Goal: Information Seeking & Learning: Learn about a topic

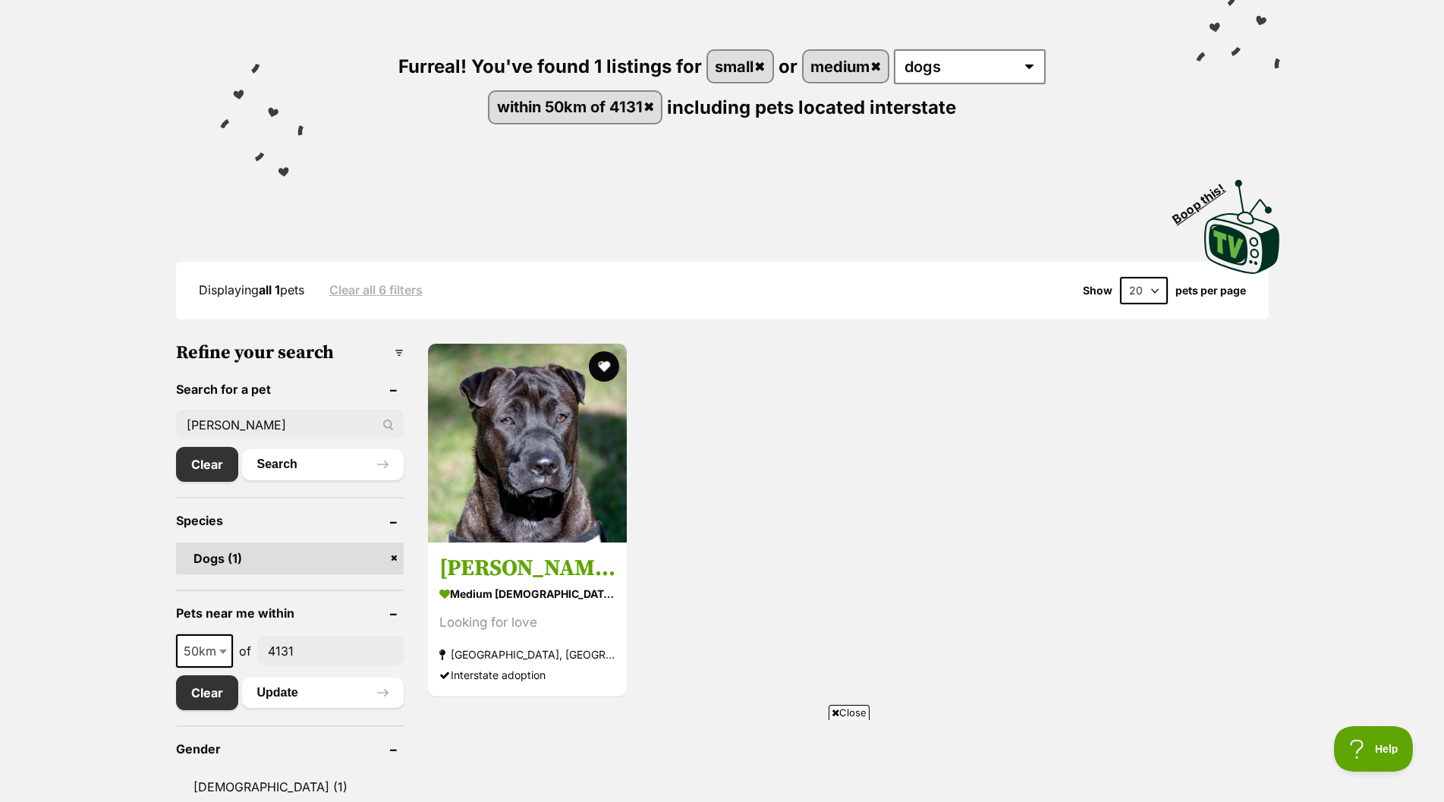
scroll to position [531, 0]
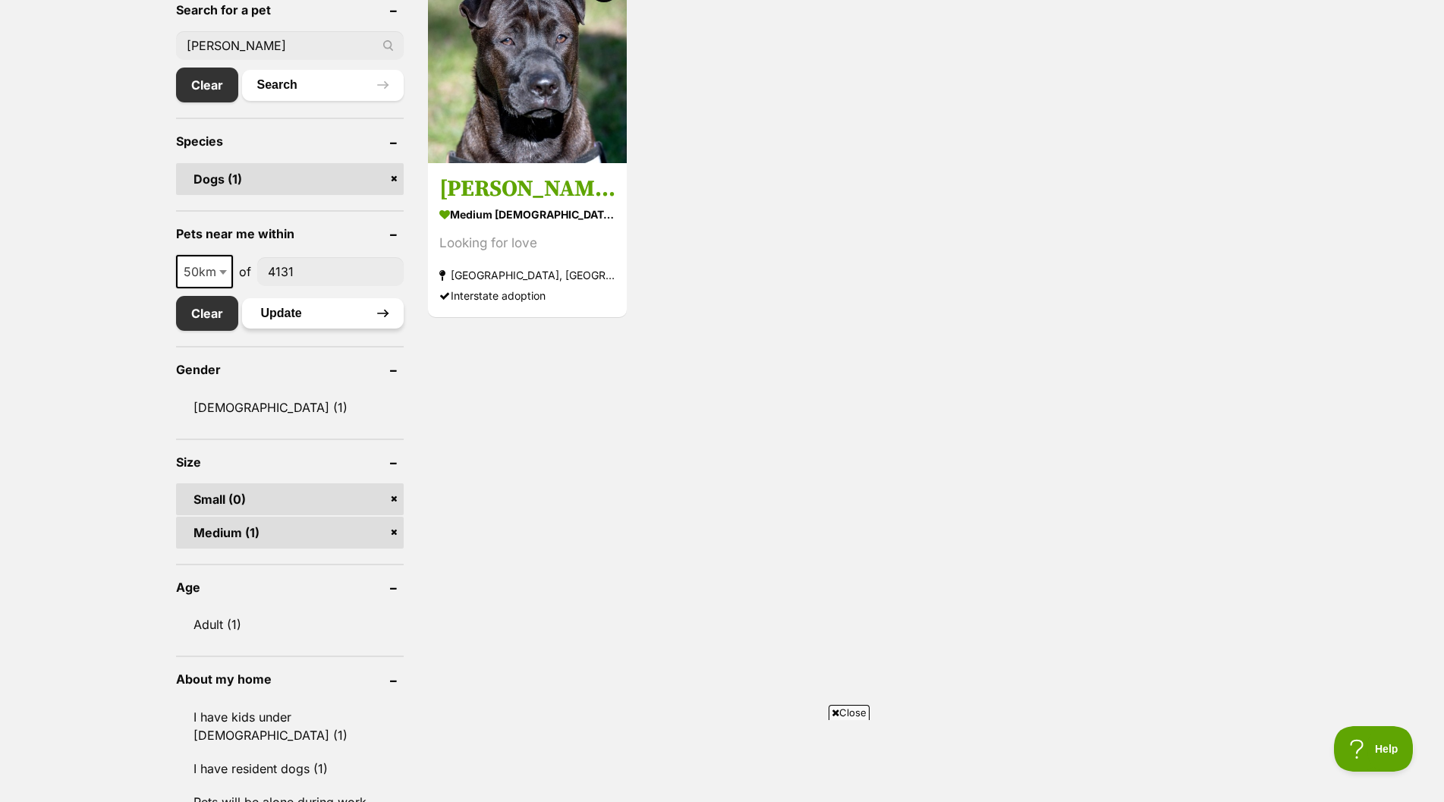
click at [303, 311] on button "Update" at bounding box center [323, 313] width 162 height 30
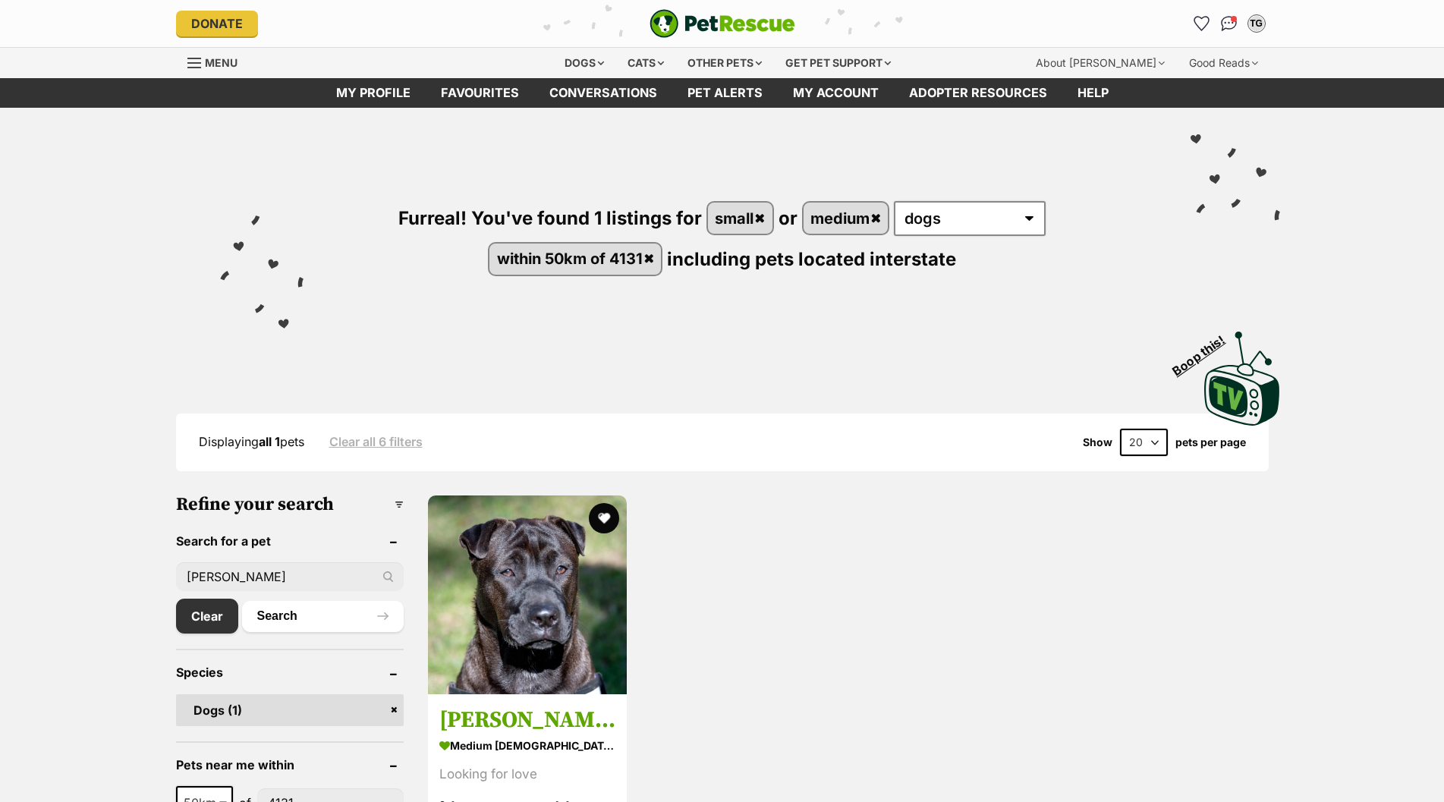
drag, startPoint x: 179, startPoint y: 570, endPoint x: 83, endPoint y: 561, distance: 96.8
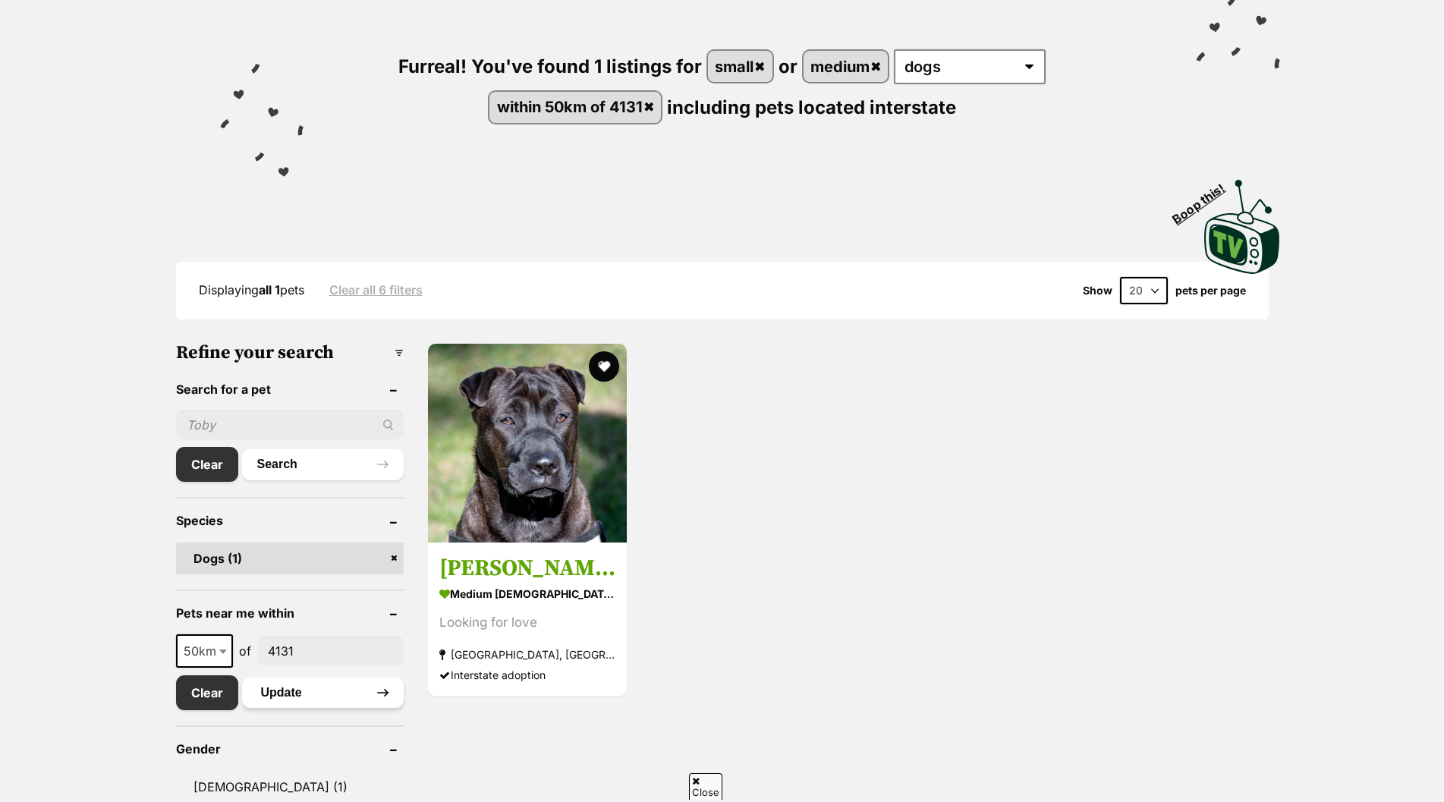
click at [289, 695] on button "Update" at bounding box center [323, 692] width 162 height 30
click at [275, 692] on button "Update" at bounding box center [323, 692] width 162 height 30
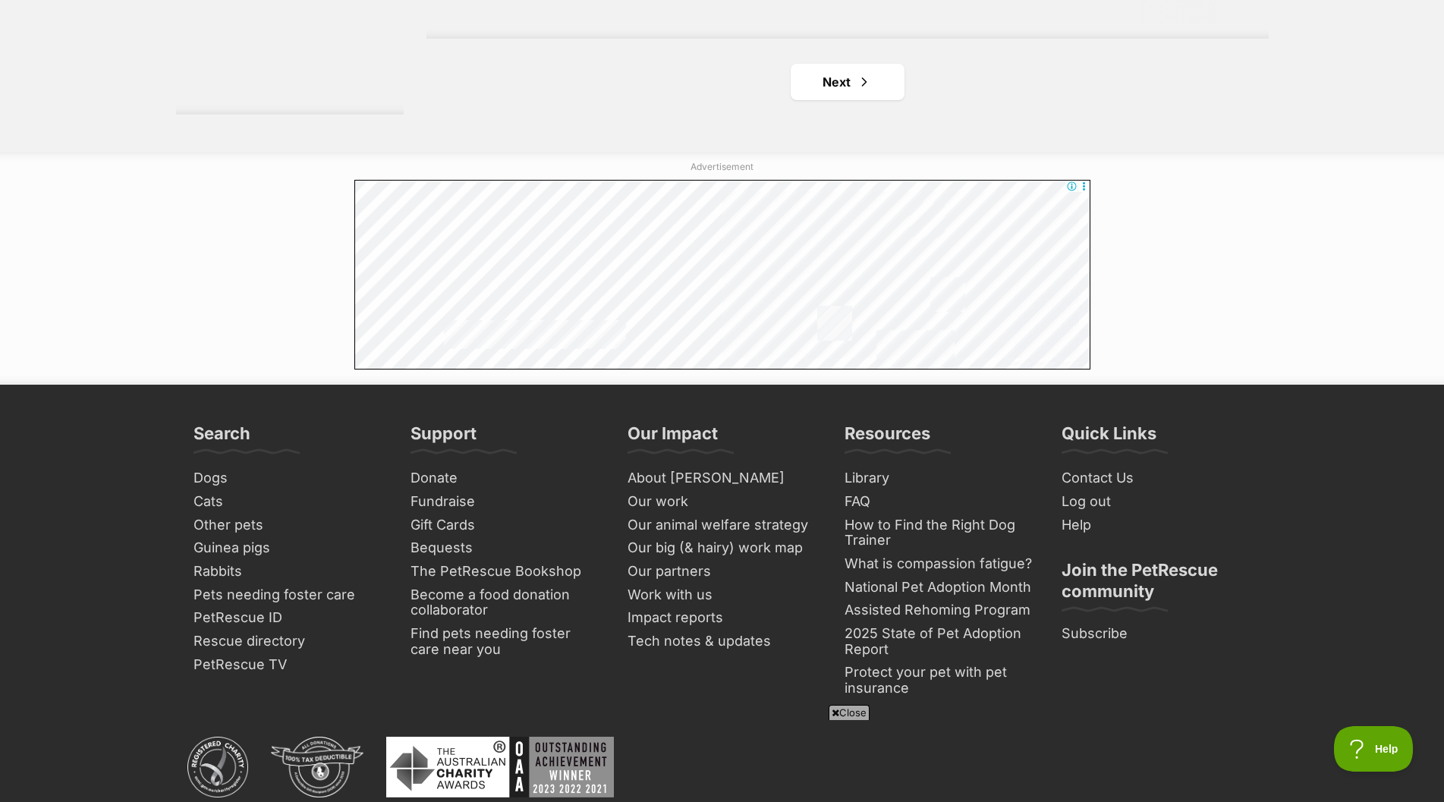
scroll to position [2731, 0]
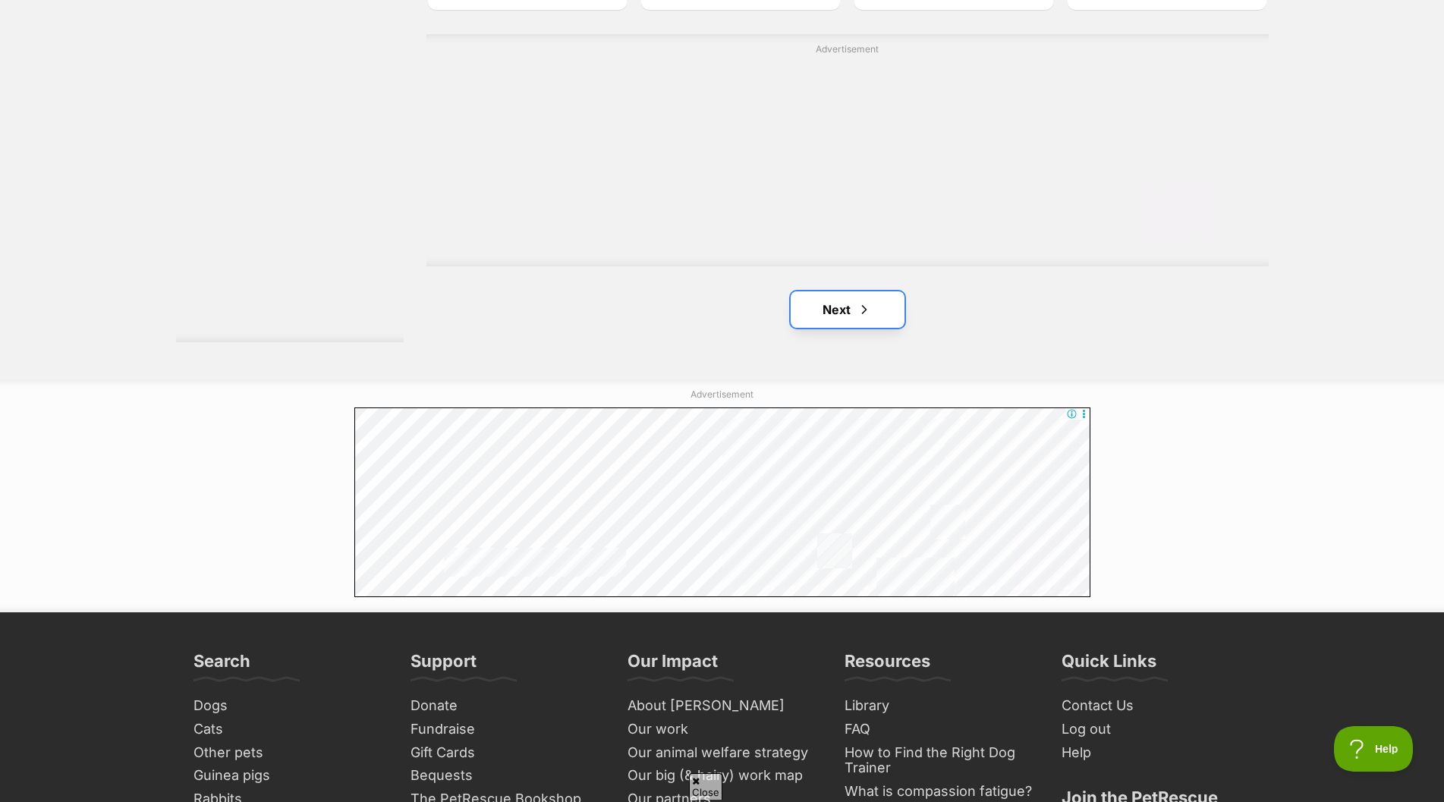
click at [837, 302] on link "Next" at bounding box center [847, 309] width 114 height 36
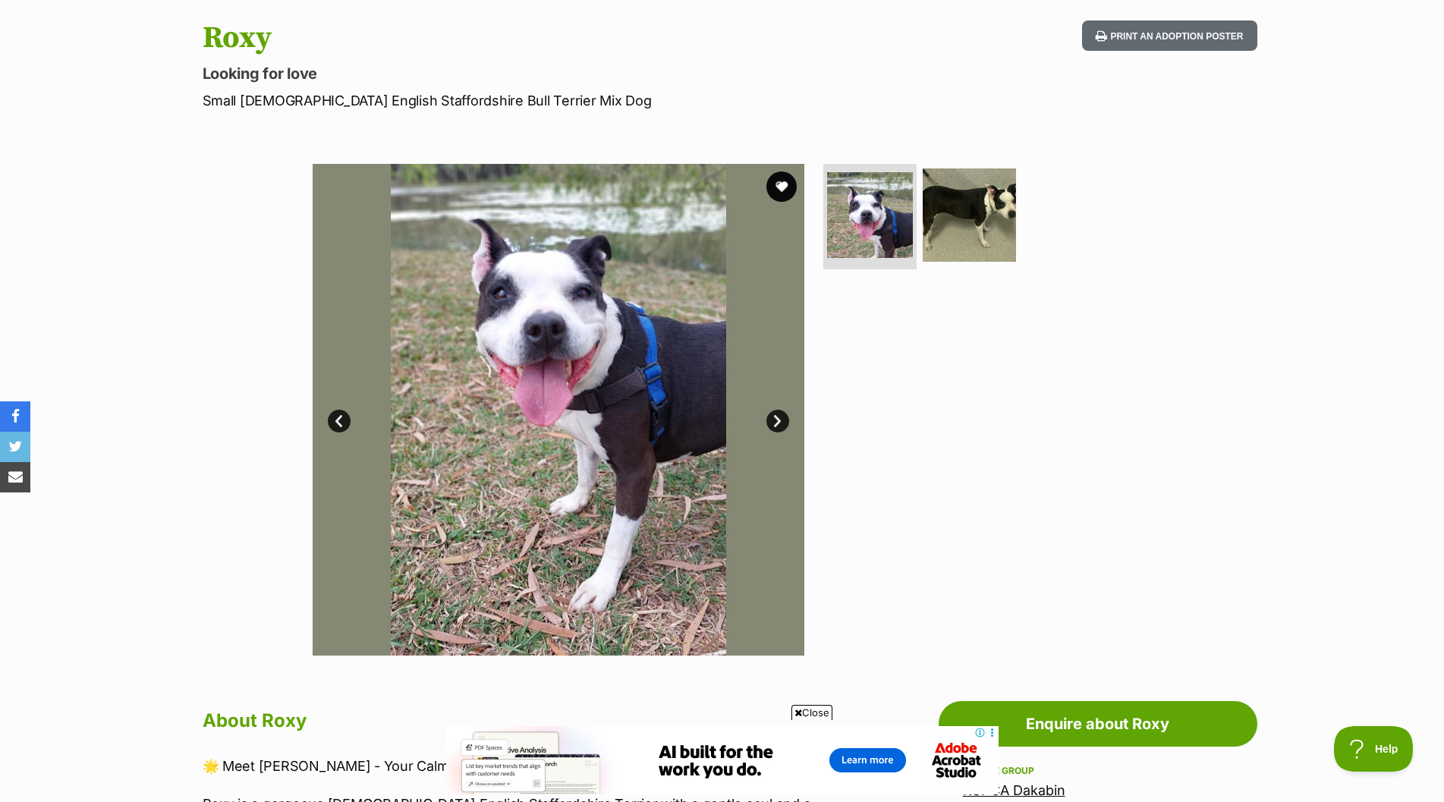
click at [780, 420] on link "Next" at bounding box center [777, 421] width 23 height 23
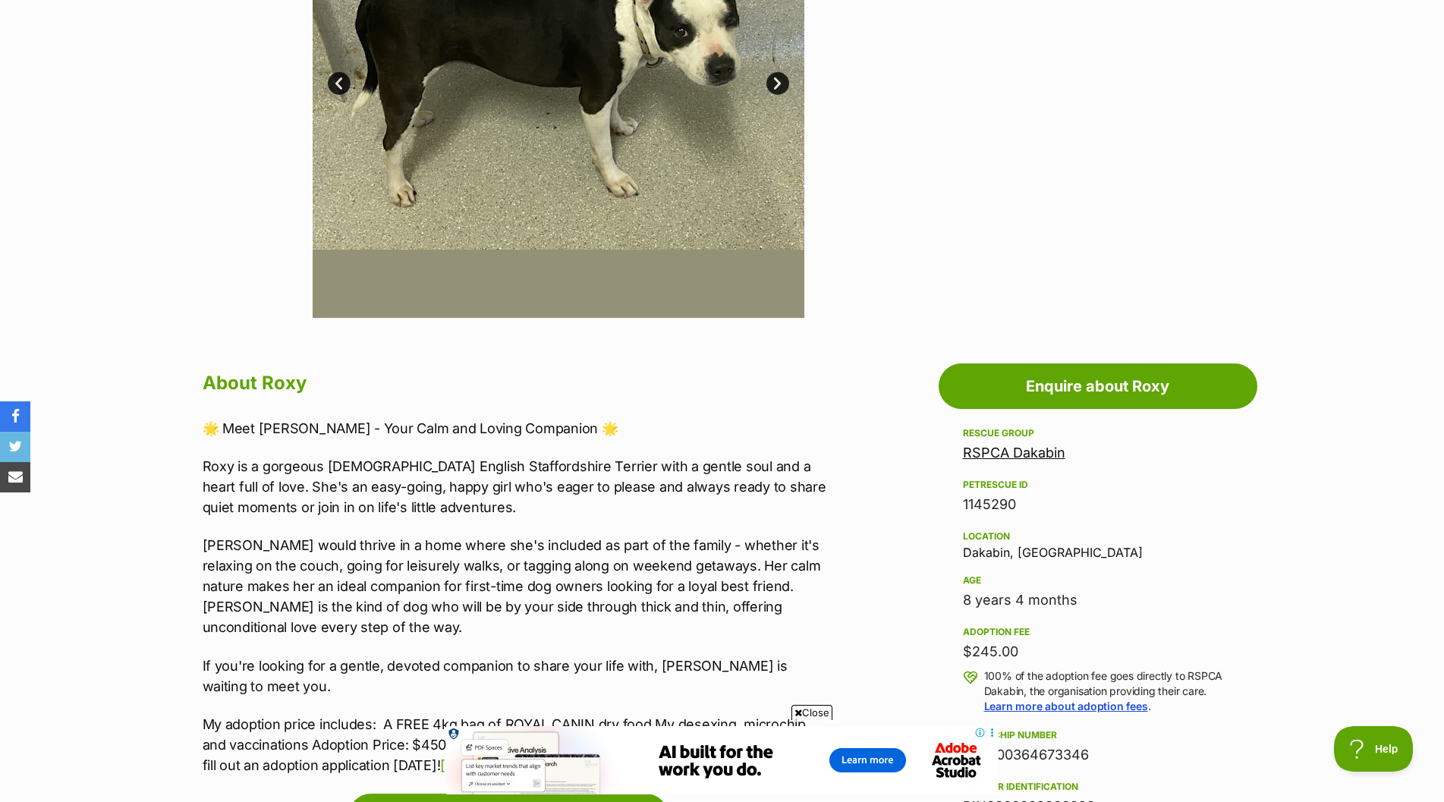
scroll to position [531, 0]
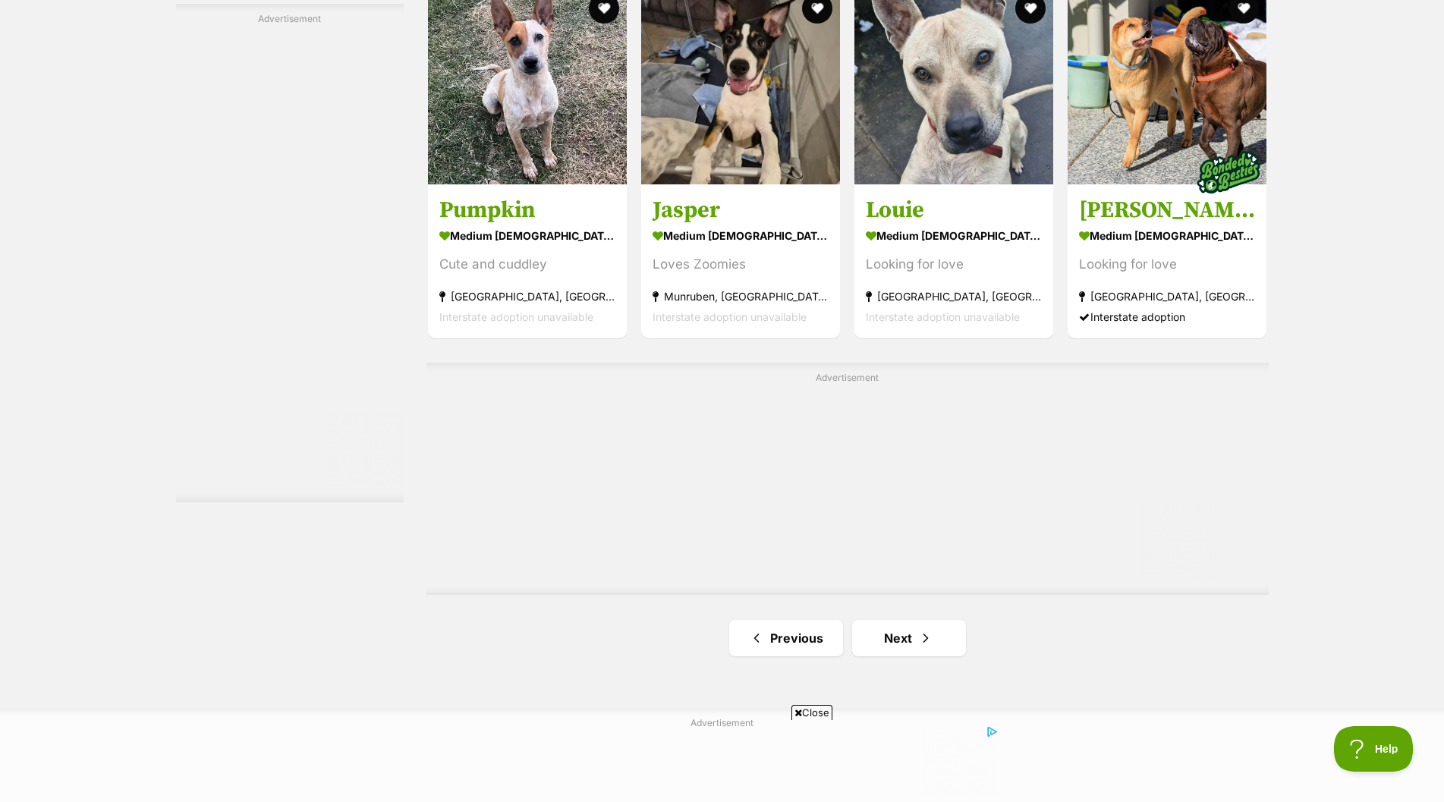
scroll to position [2427, 0]
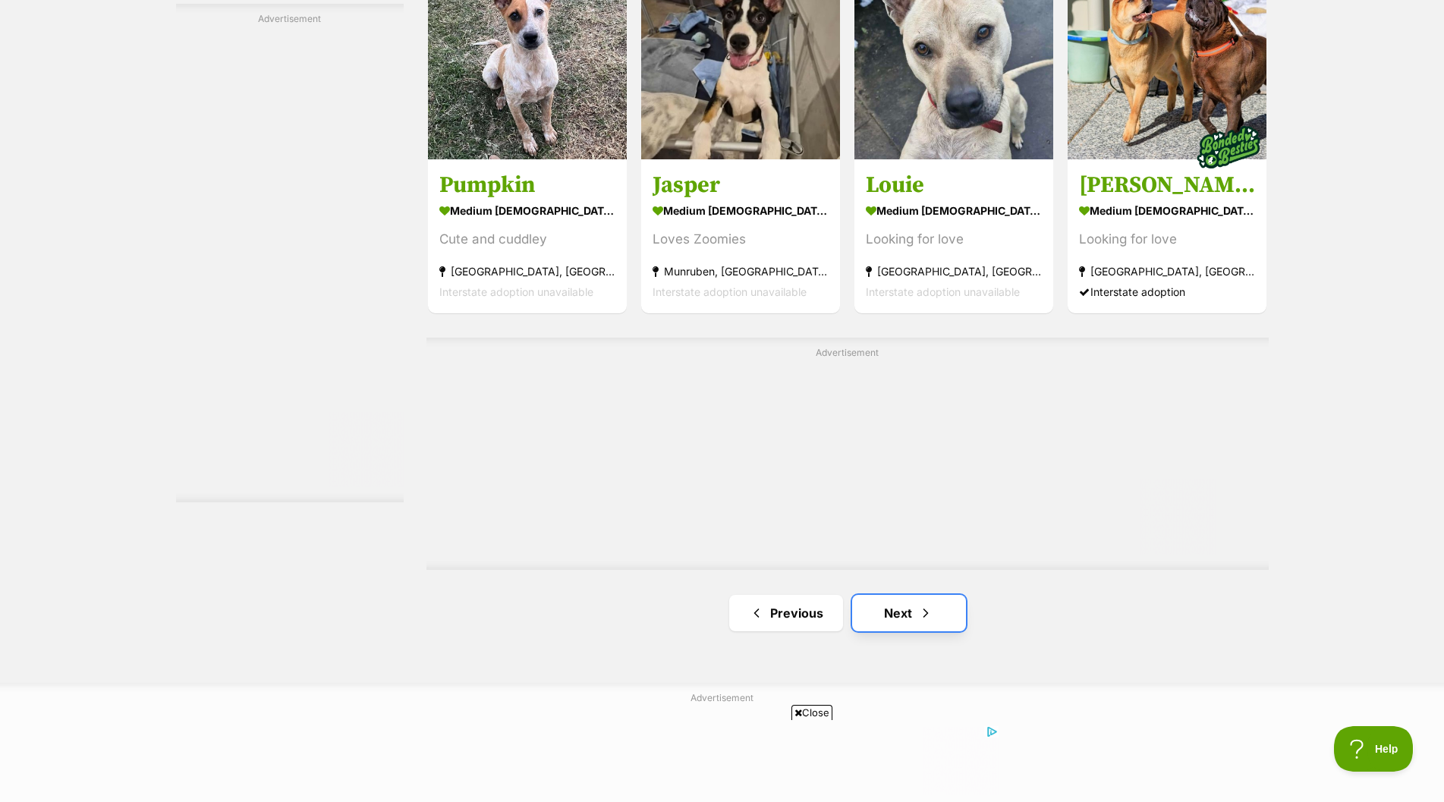
click at [889, 609] on link "Next" at bounding box center [909, 613] width 114 height 36
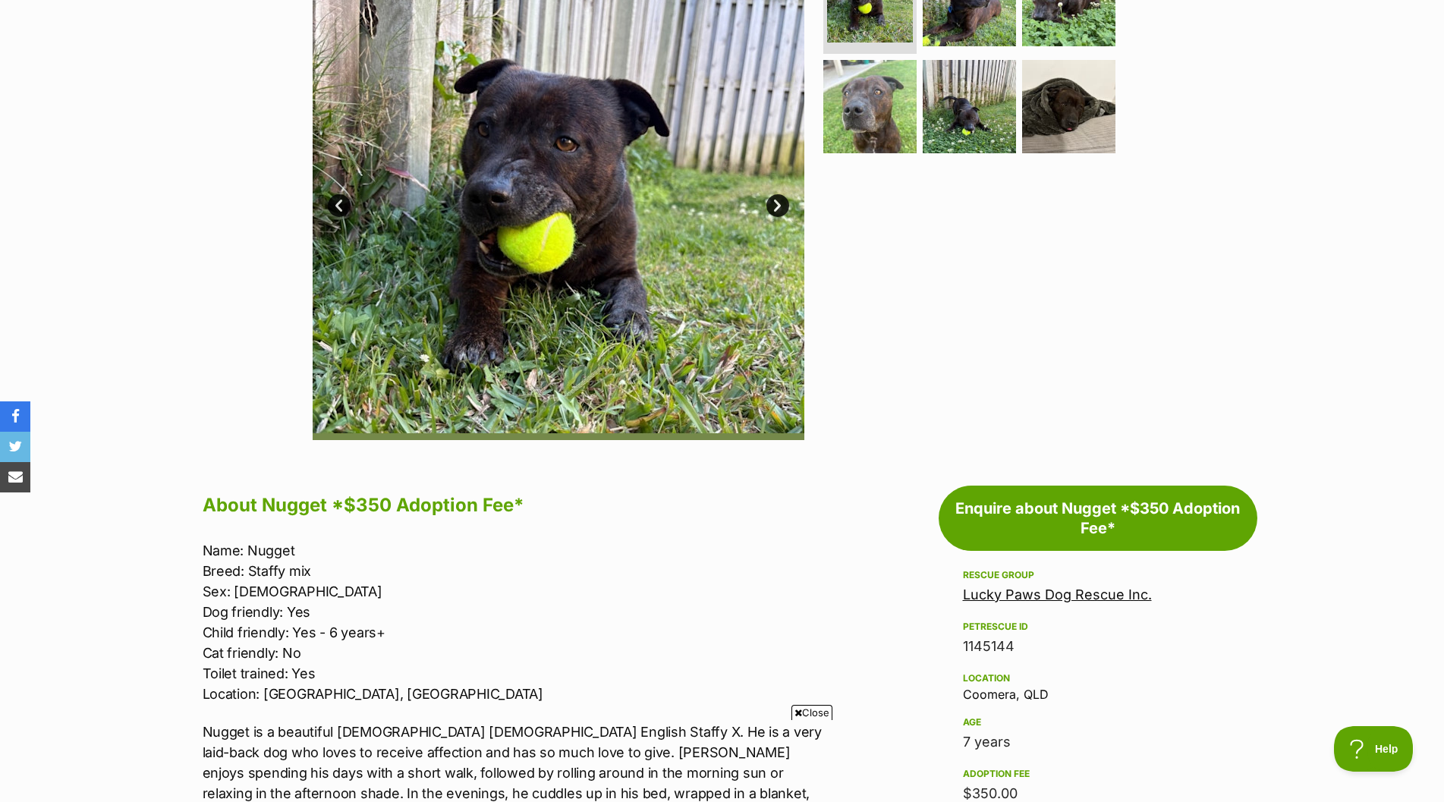
scroll to position [455, 0]
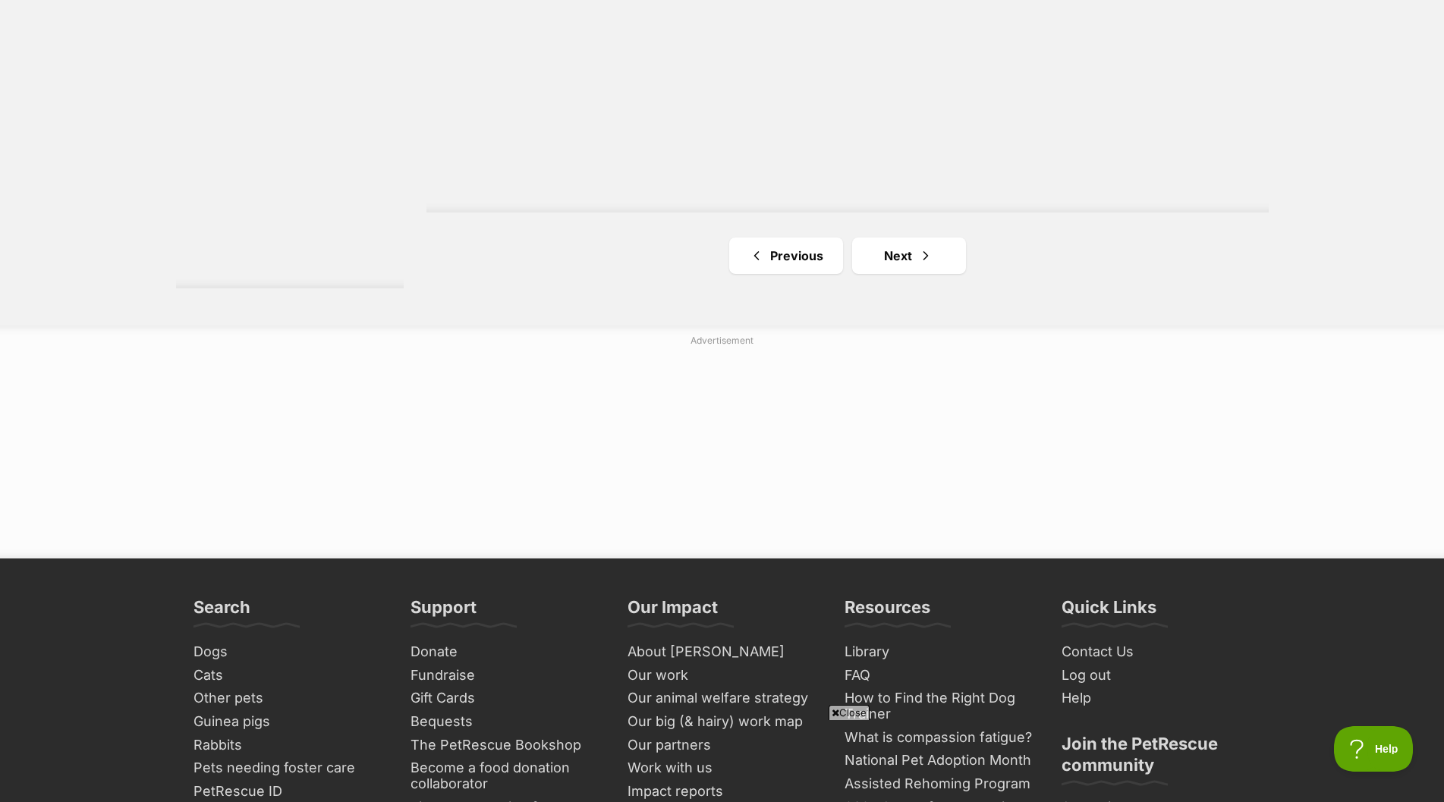
scroll to position [2882, 0]
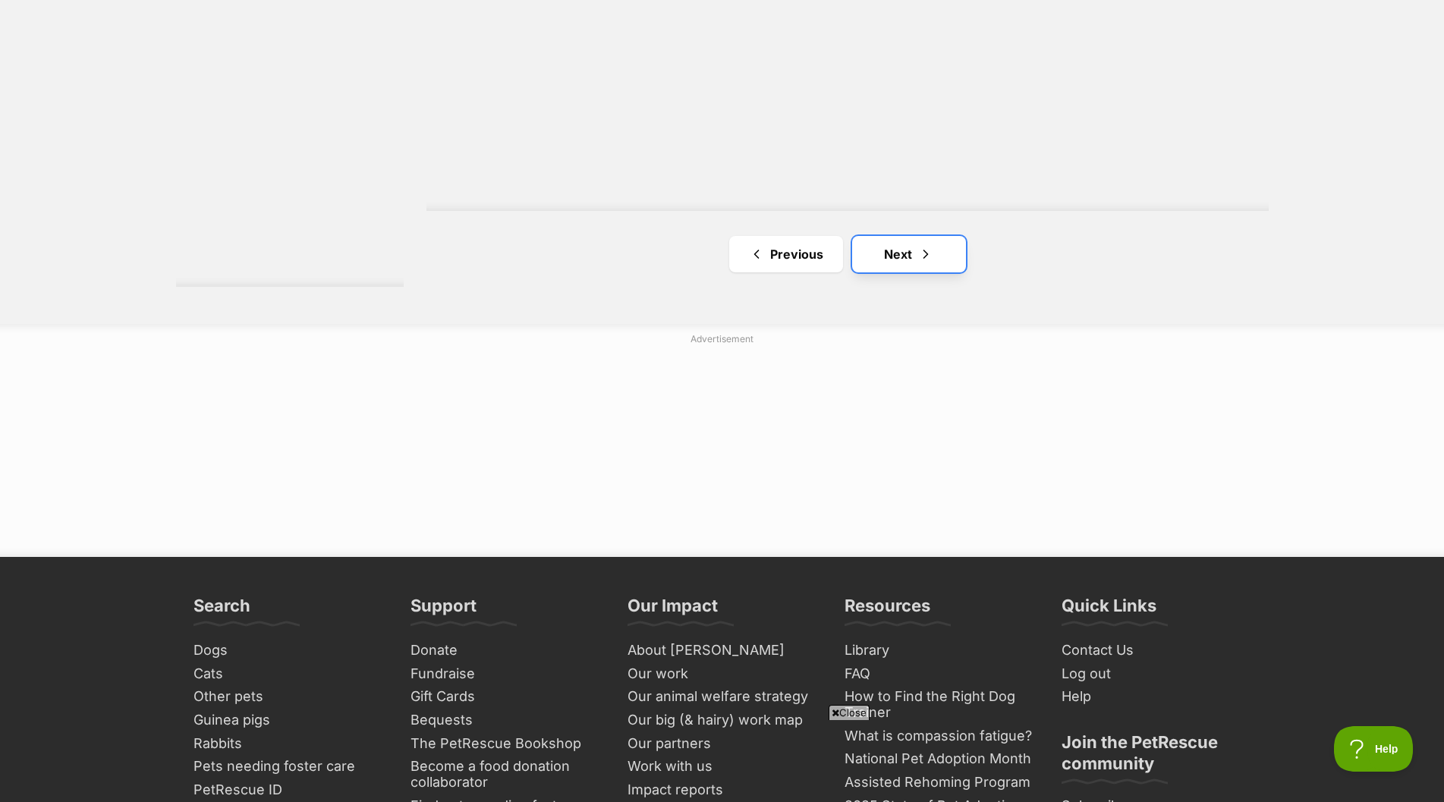
click at [903, 248] on link "Next" at bounding box center [909, 254] width 114 height 36
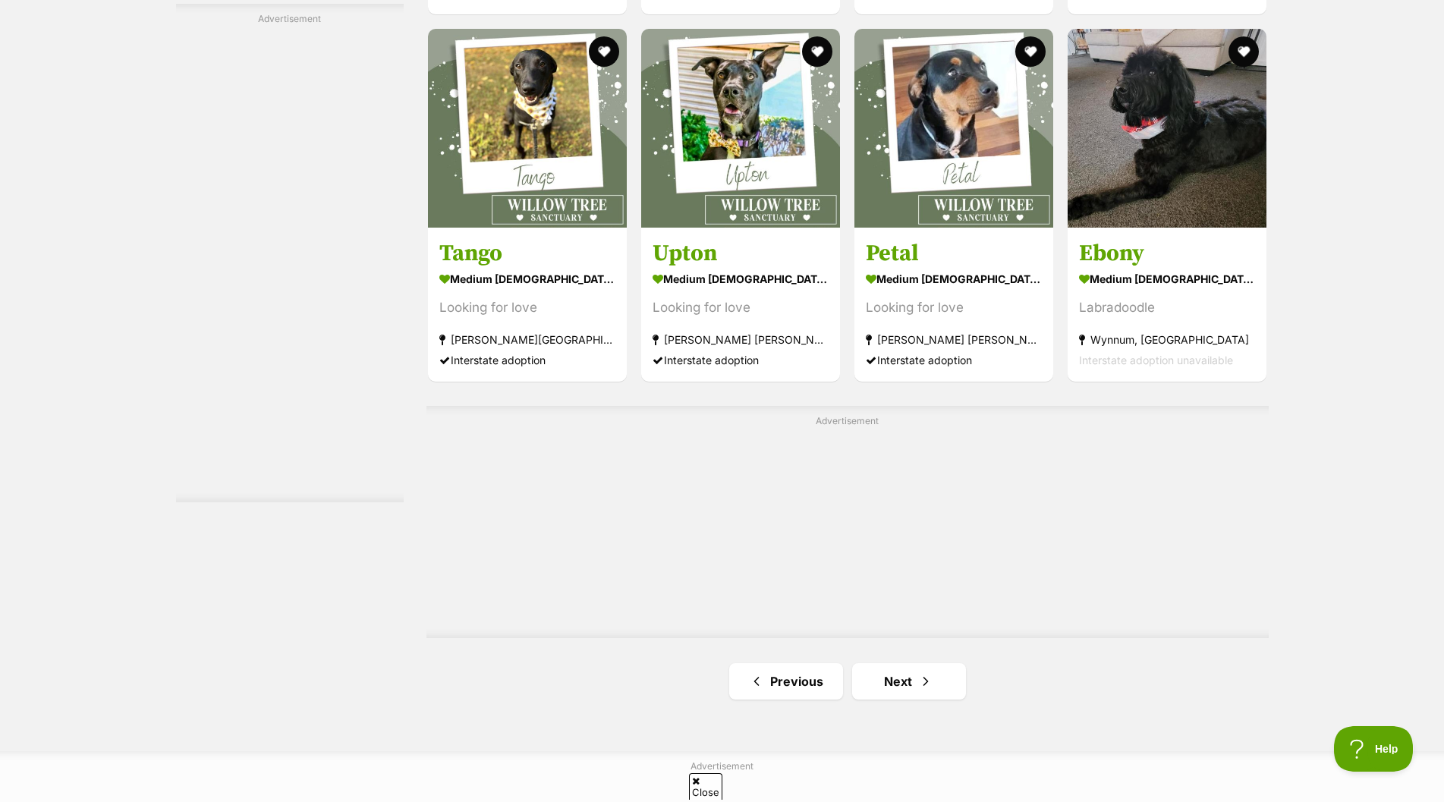
scroll to position [2427, 0]
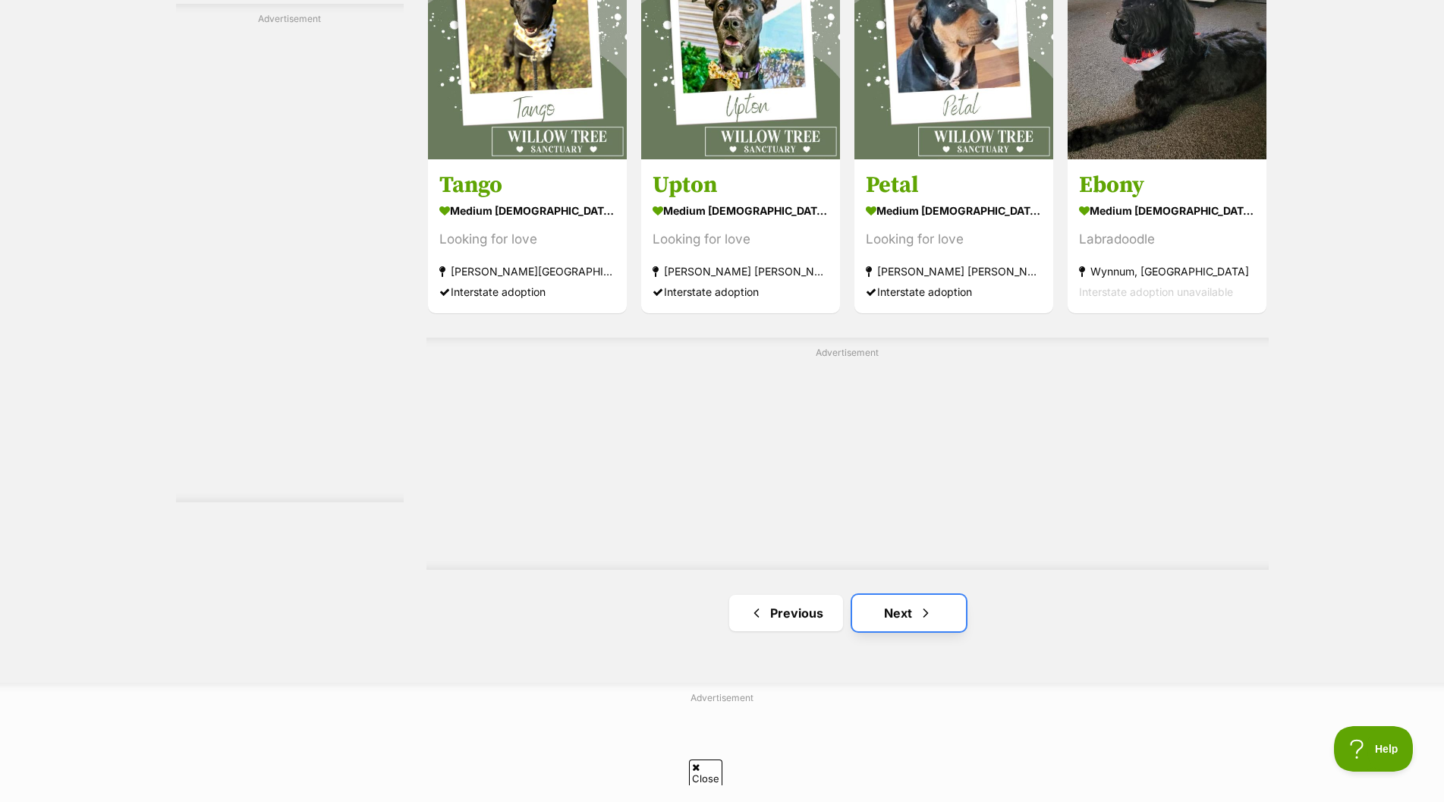
click at [890, 609] on link "Next" at bounding box center [909, 613] width 114 height 36
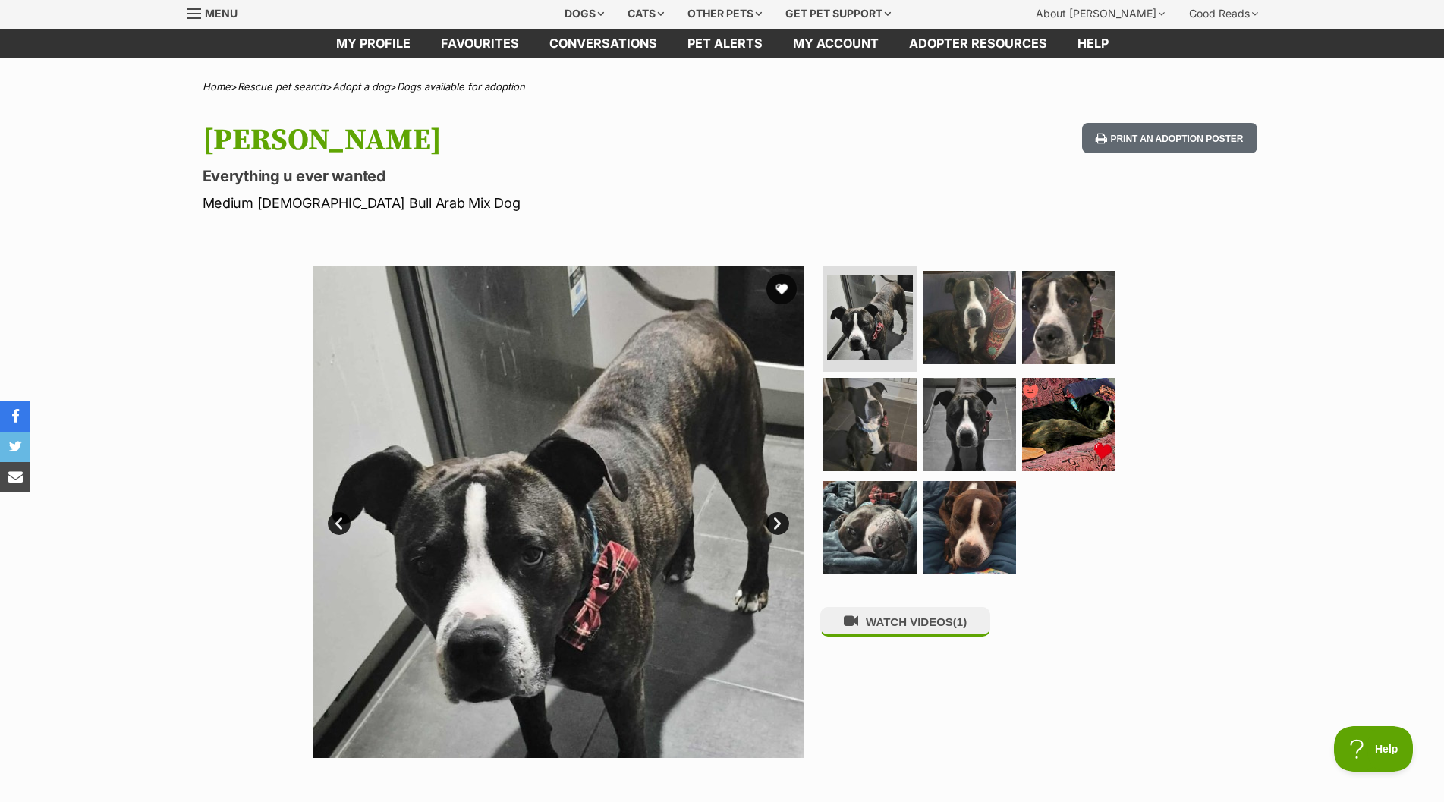
scroll to position [76, 0]
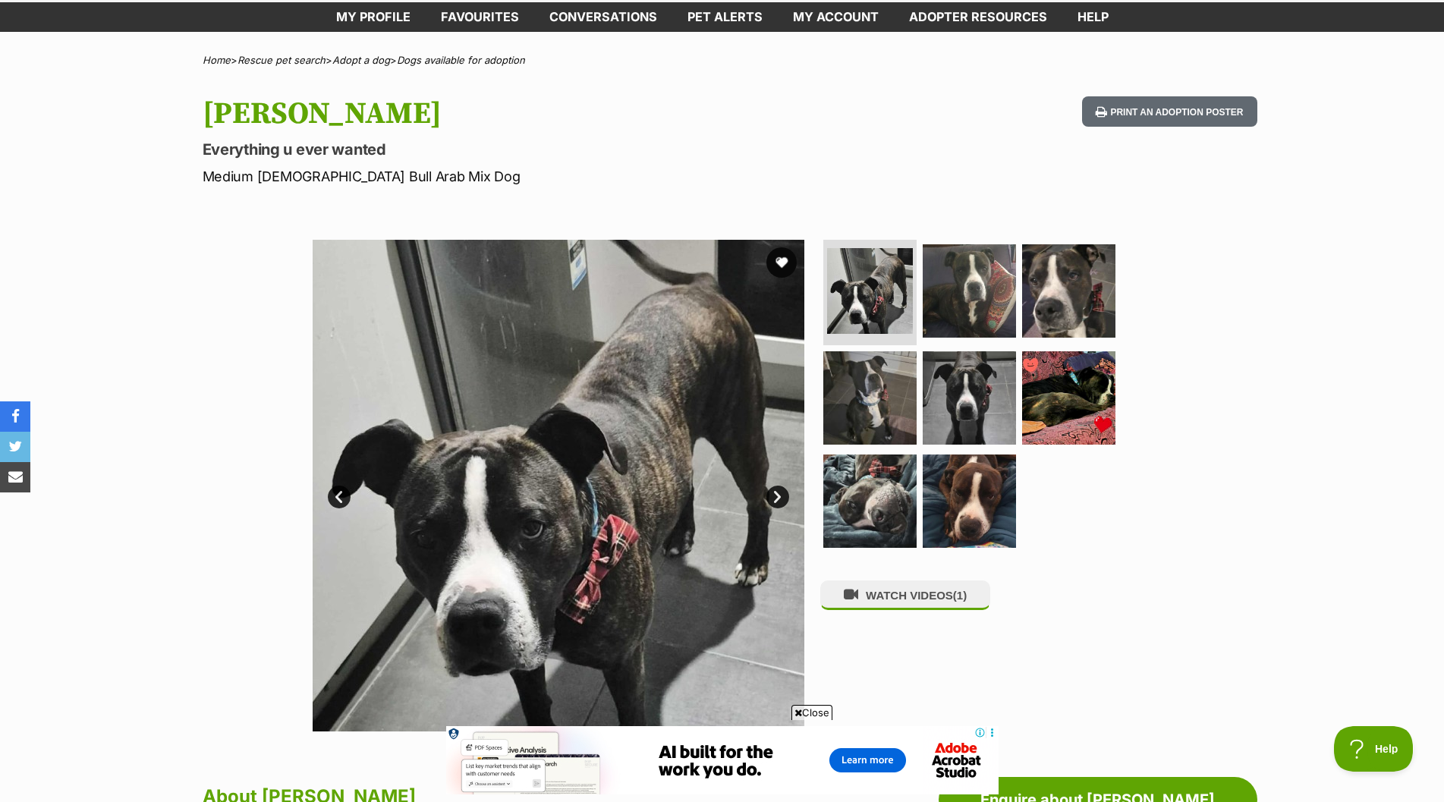
click at [774, 492] on link "Next" at bounding box center [777, 496] width 23 height 23
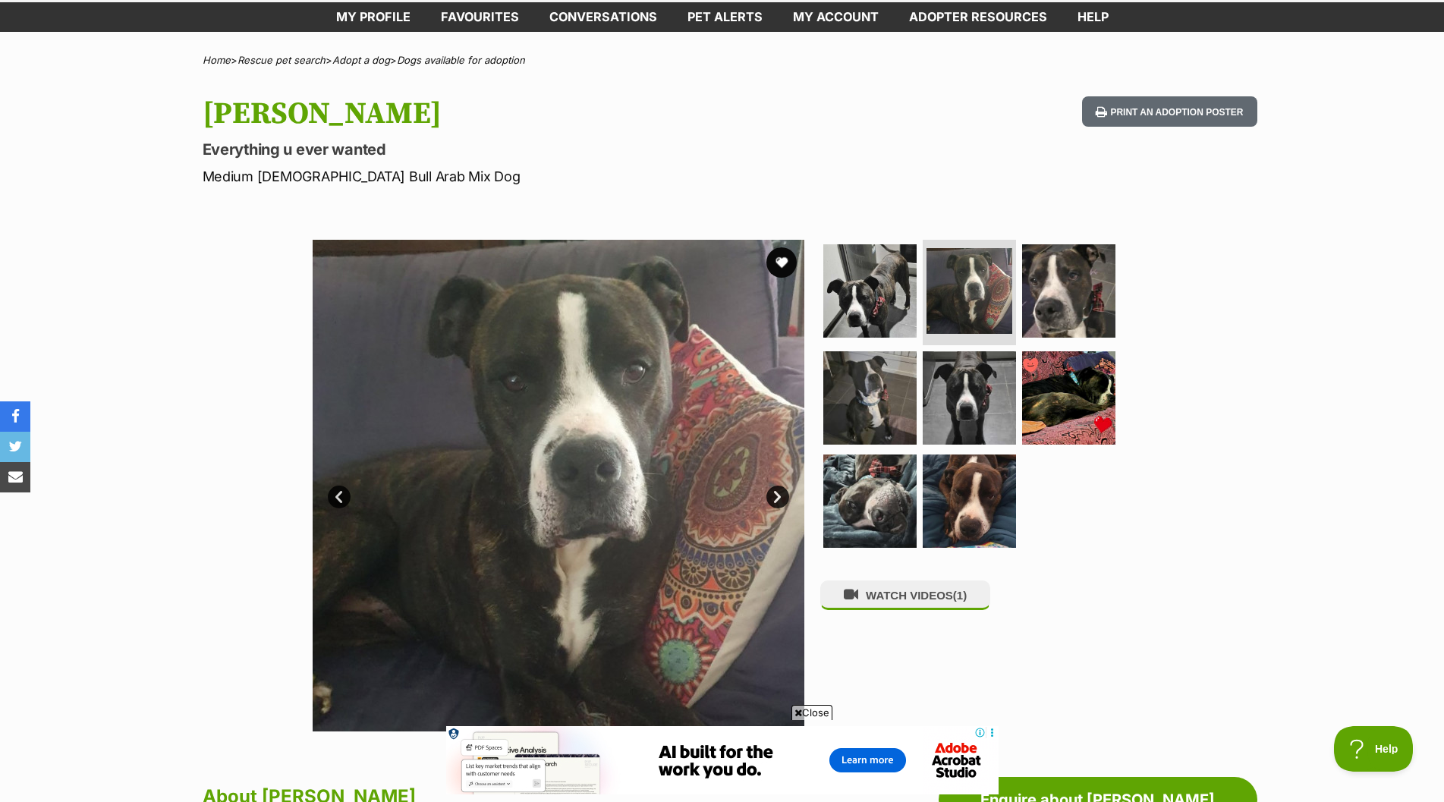
click at [774, 492] on link "Next" at bounding box center [777, 496] width 23 height 23
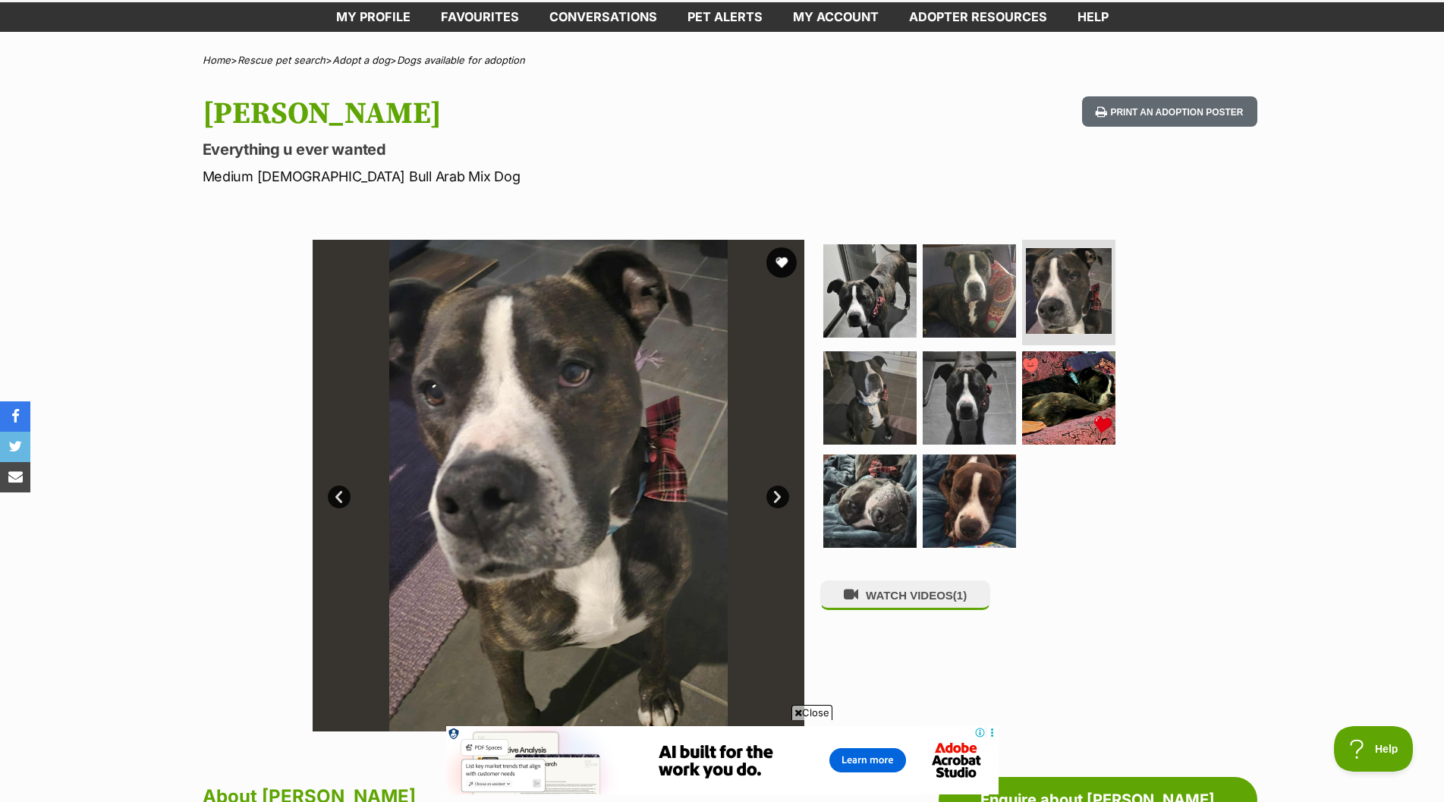
click at [774, 492] on link "Next" at bounding box center [777, 496] width 23 height 23
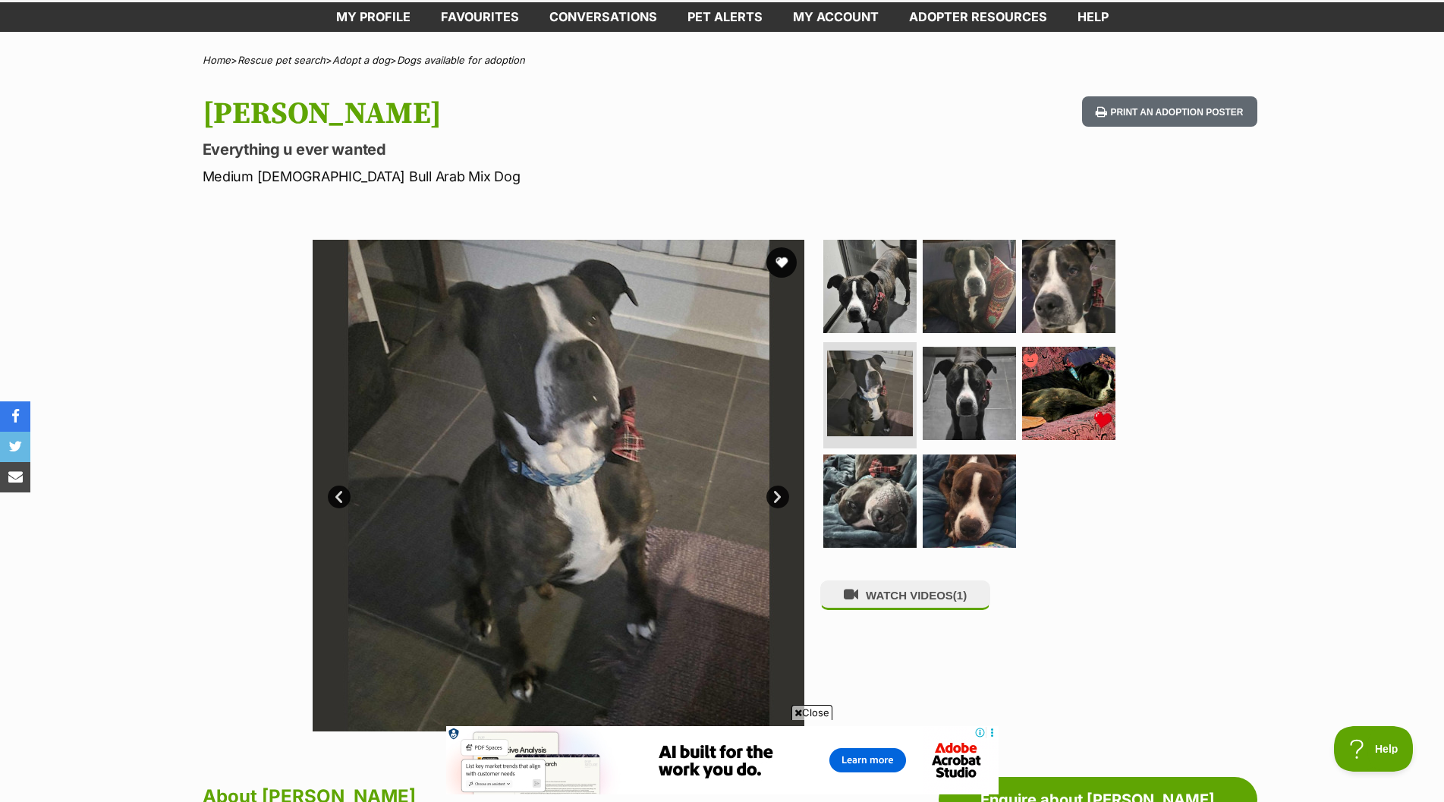
click at [777, 492] on link "Next" at bounding box center [777, 496] width 23 height 23
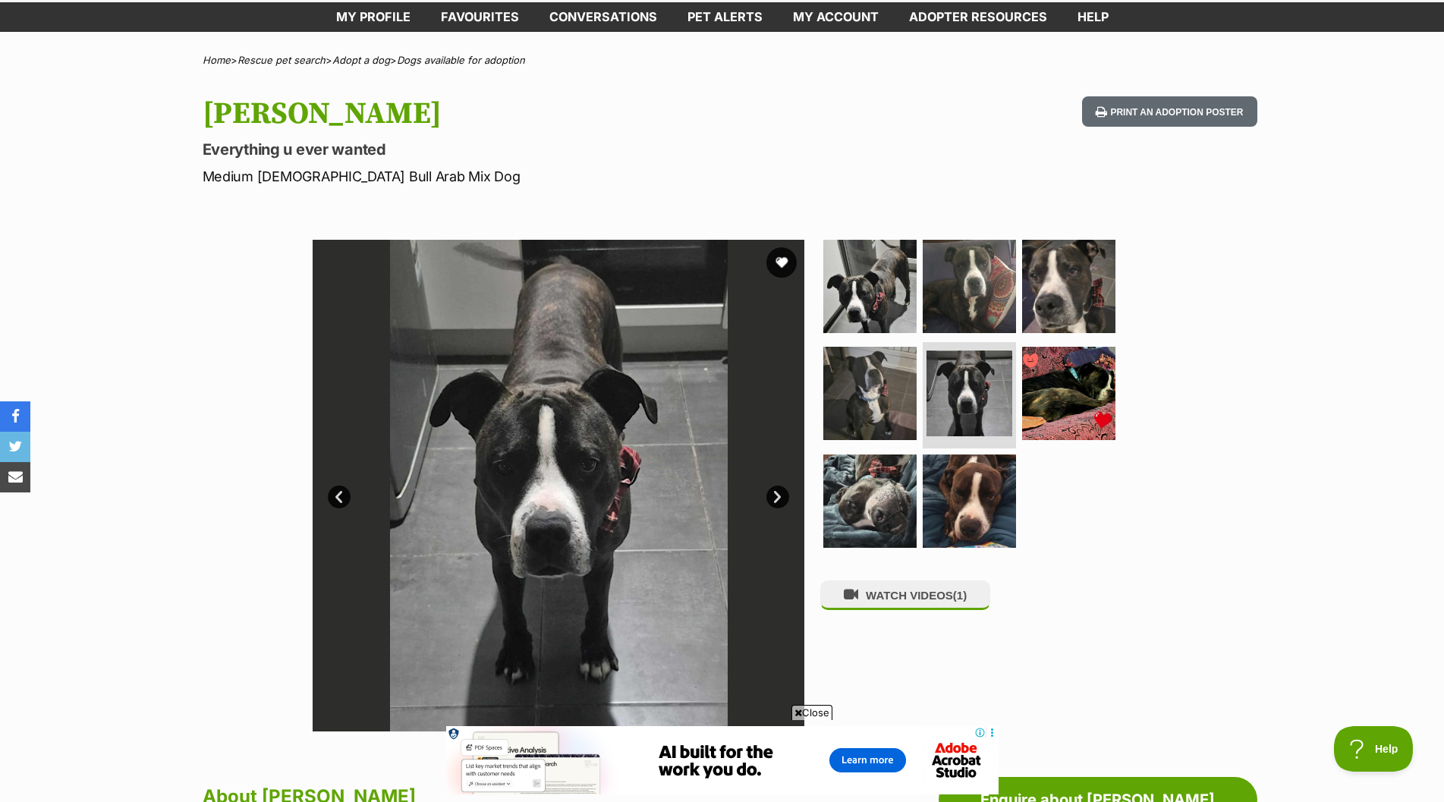
click at [777, 492] on link "Next" at bounding box center [777, 496] width 23 height 23
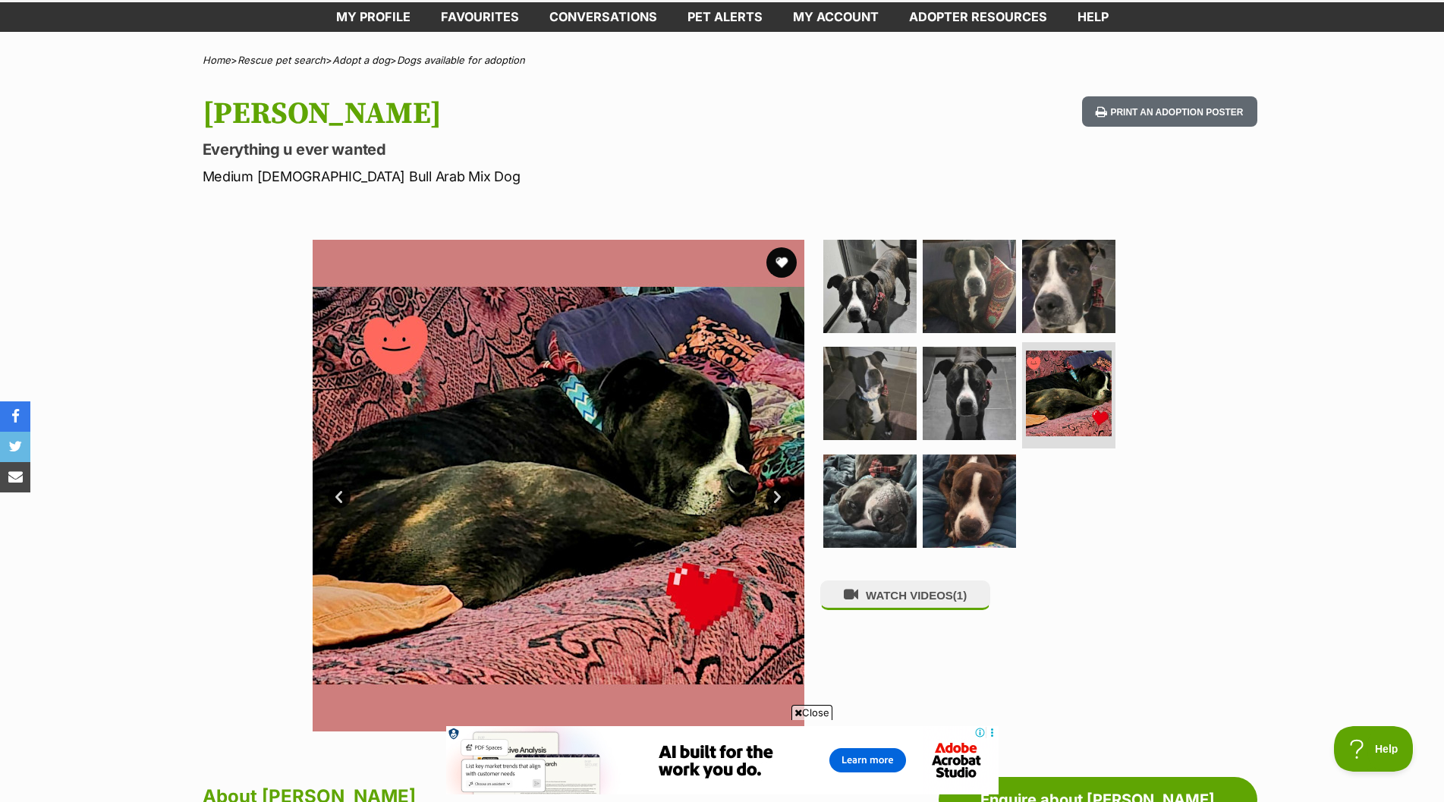
click at [778, 492] on link "Next" at bounding box center [777, 496] width 23 height 23
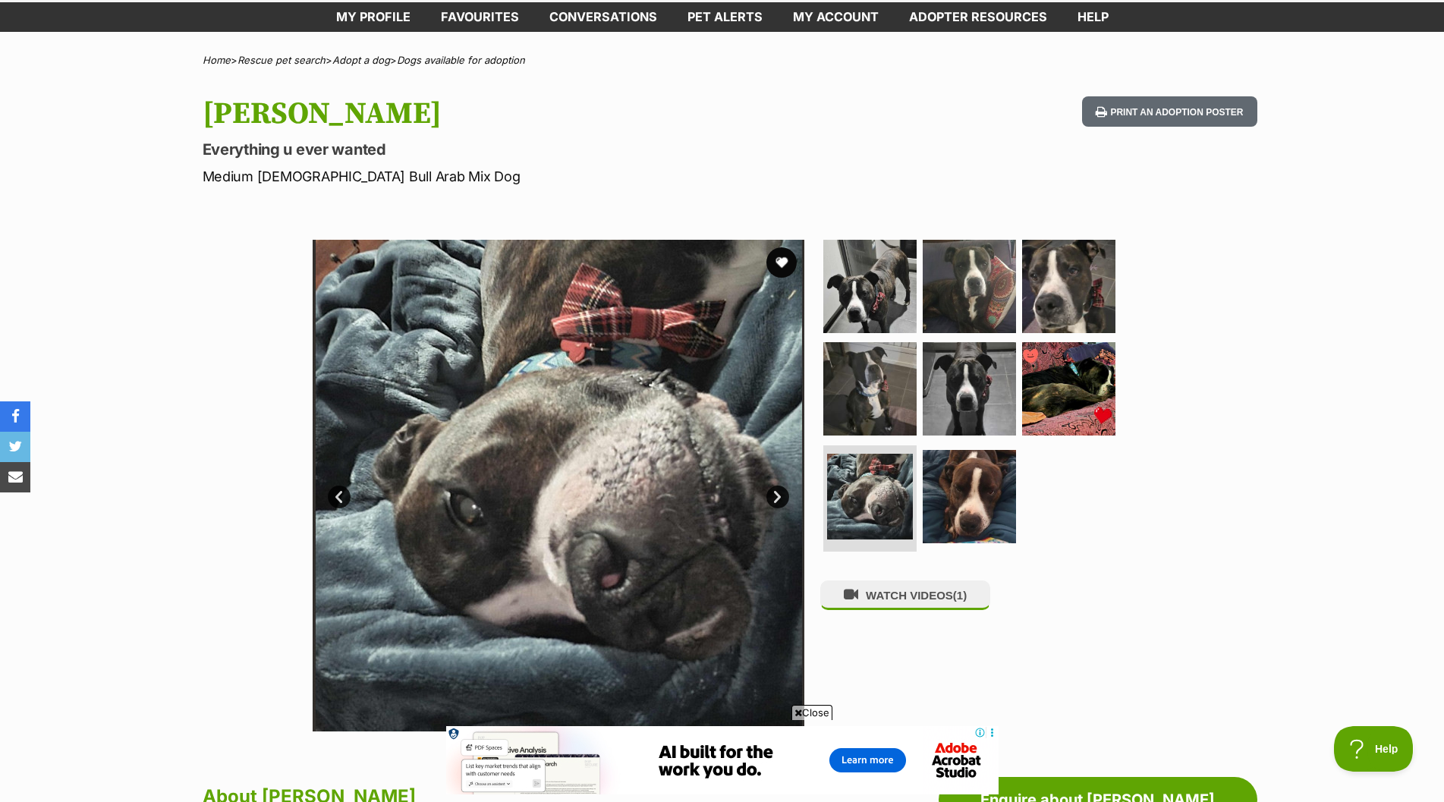
click at [779, 492] on link "Next" at bounding box center [777, 496] width 23 height 23
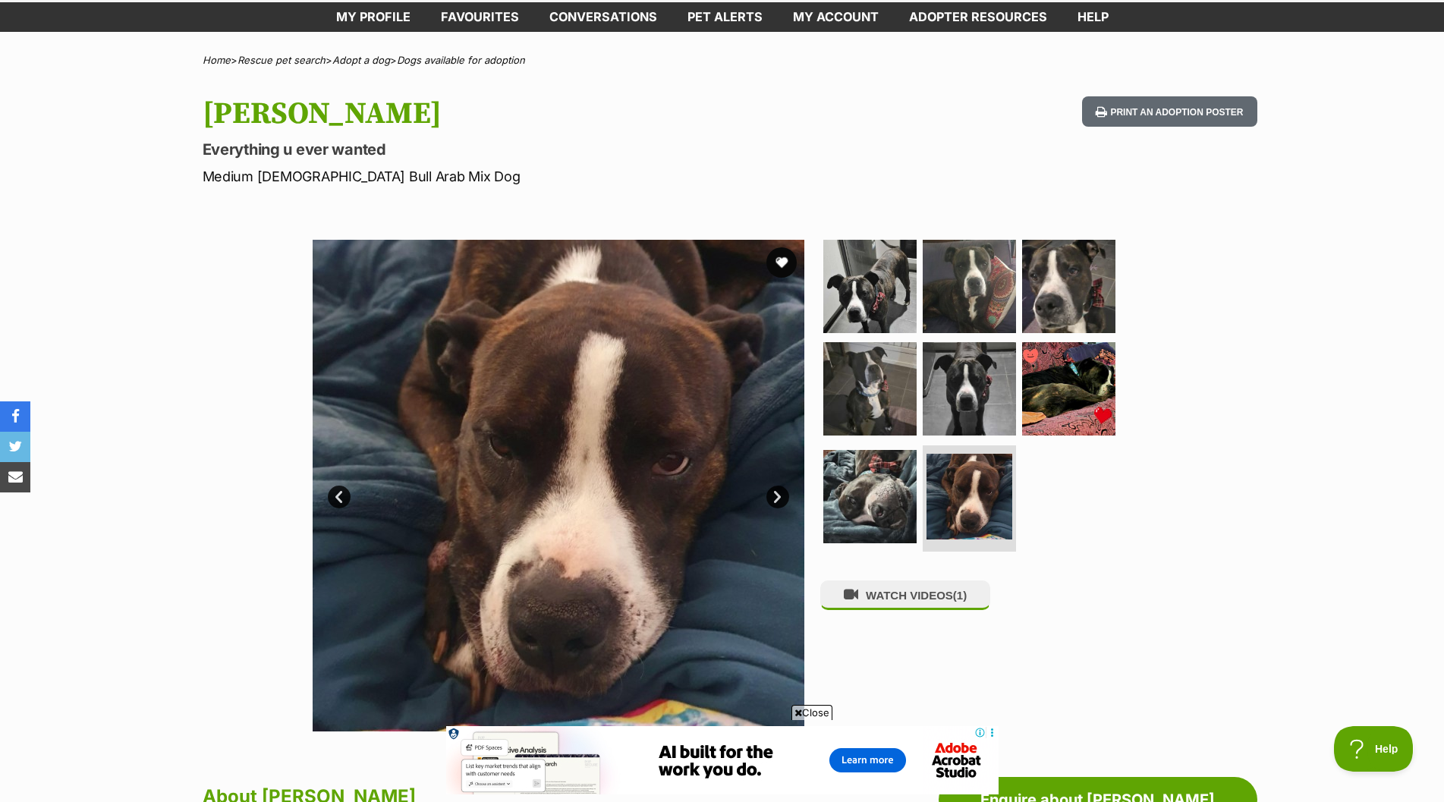
click at [779, 492] on link "Next" at bounding box center [777, 496] width 23 height 23
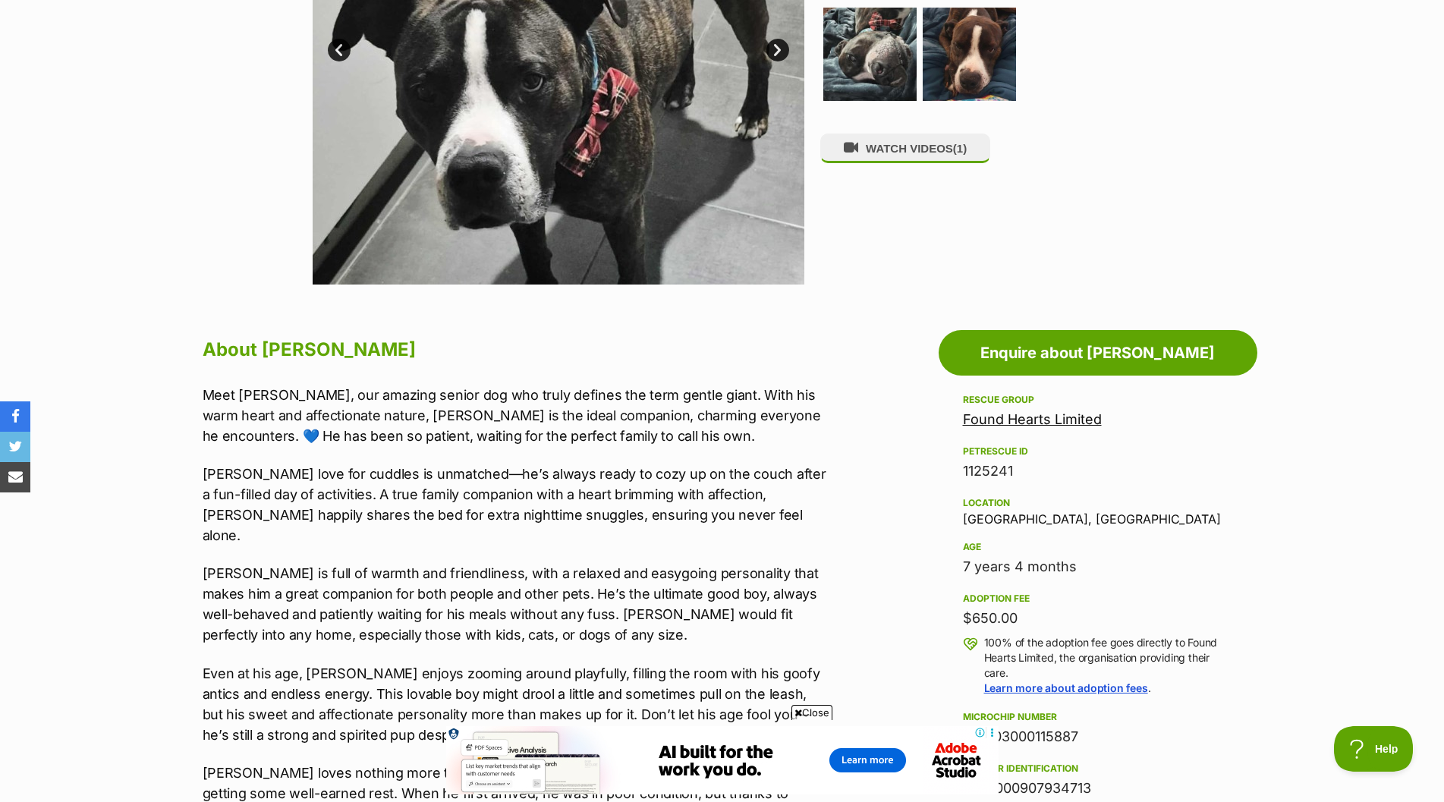
scroll to position [531, 0]
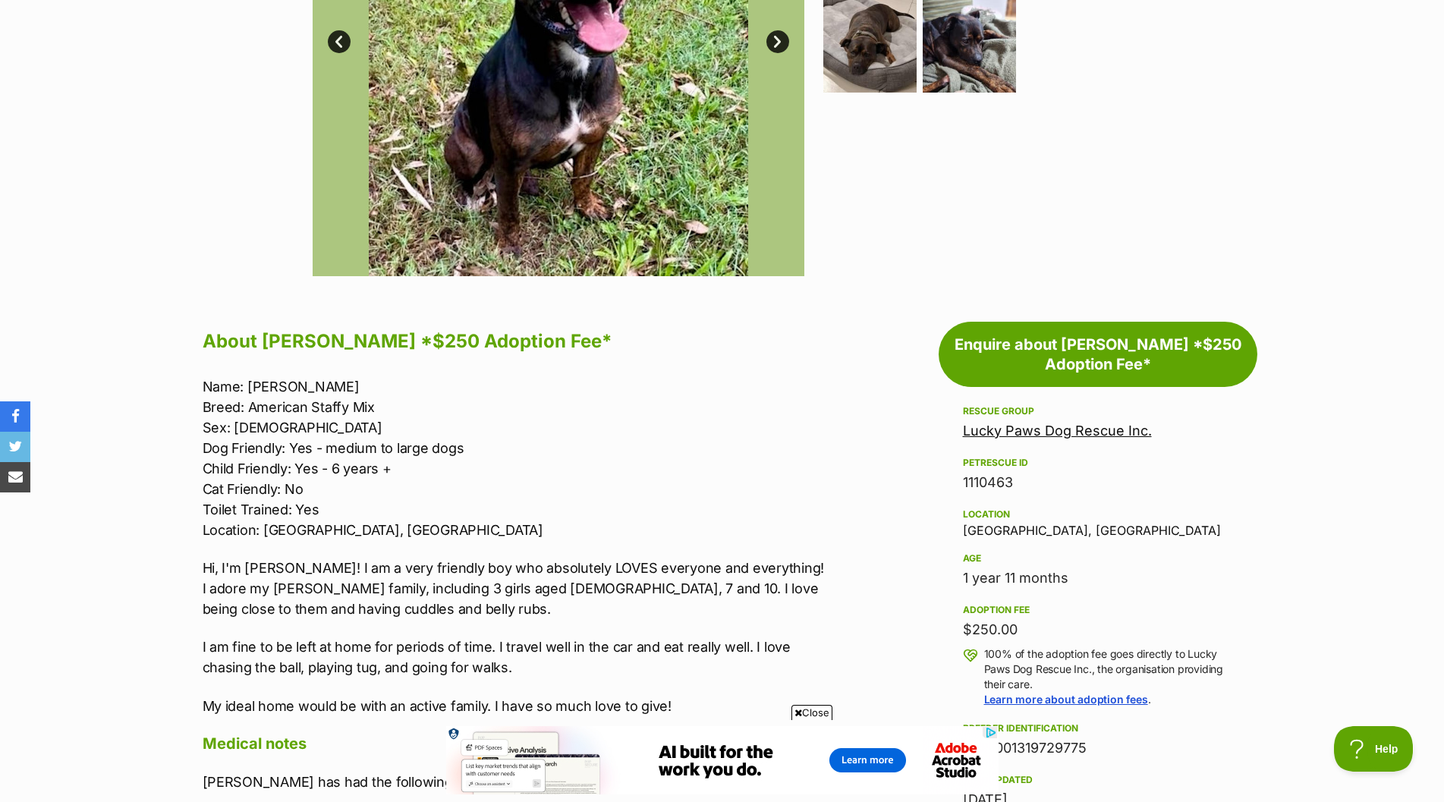
scroll to position [607, 0]
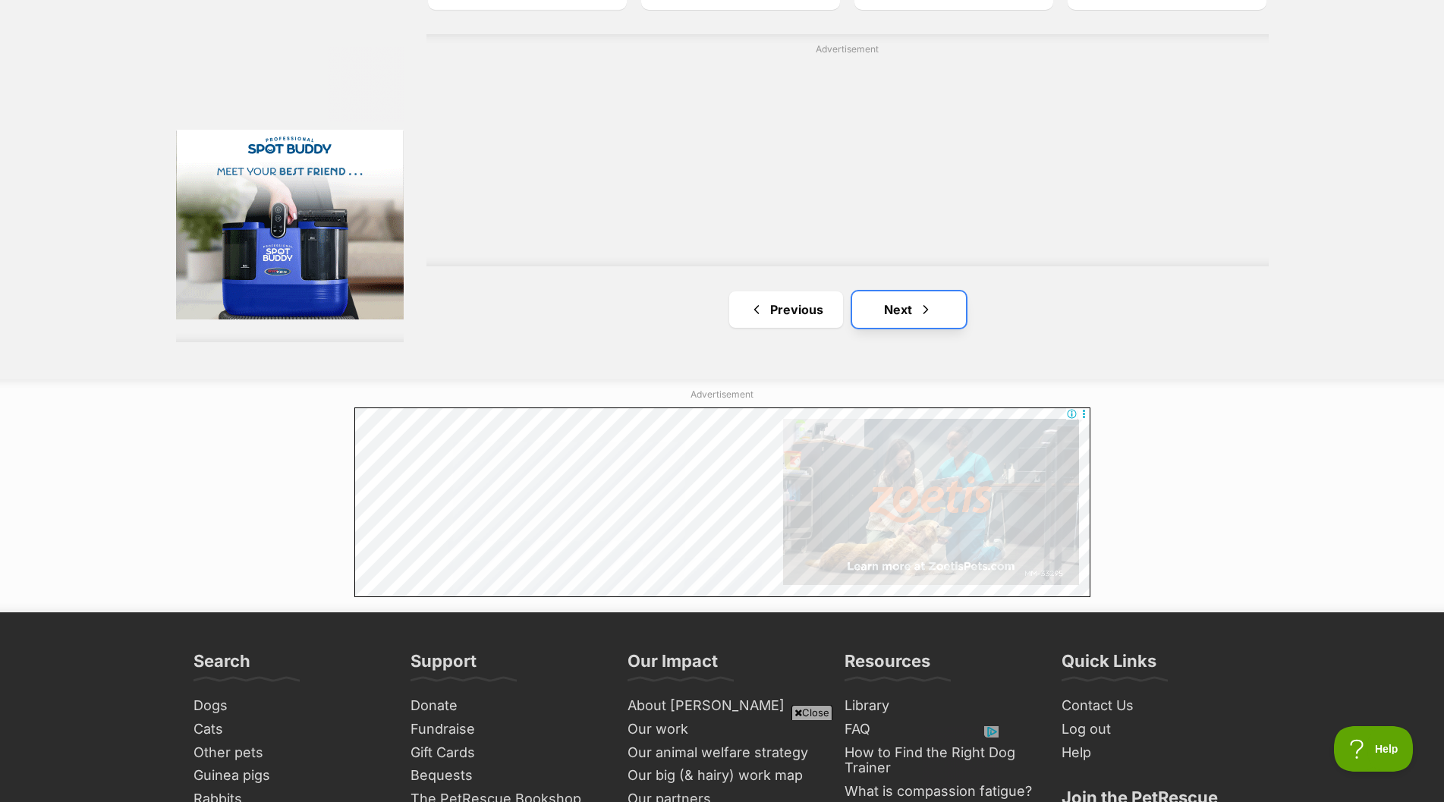
click at [887, 307] on link "Next" at bounding box center [909, 309] width 114 height 36
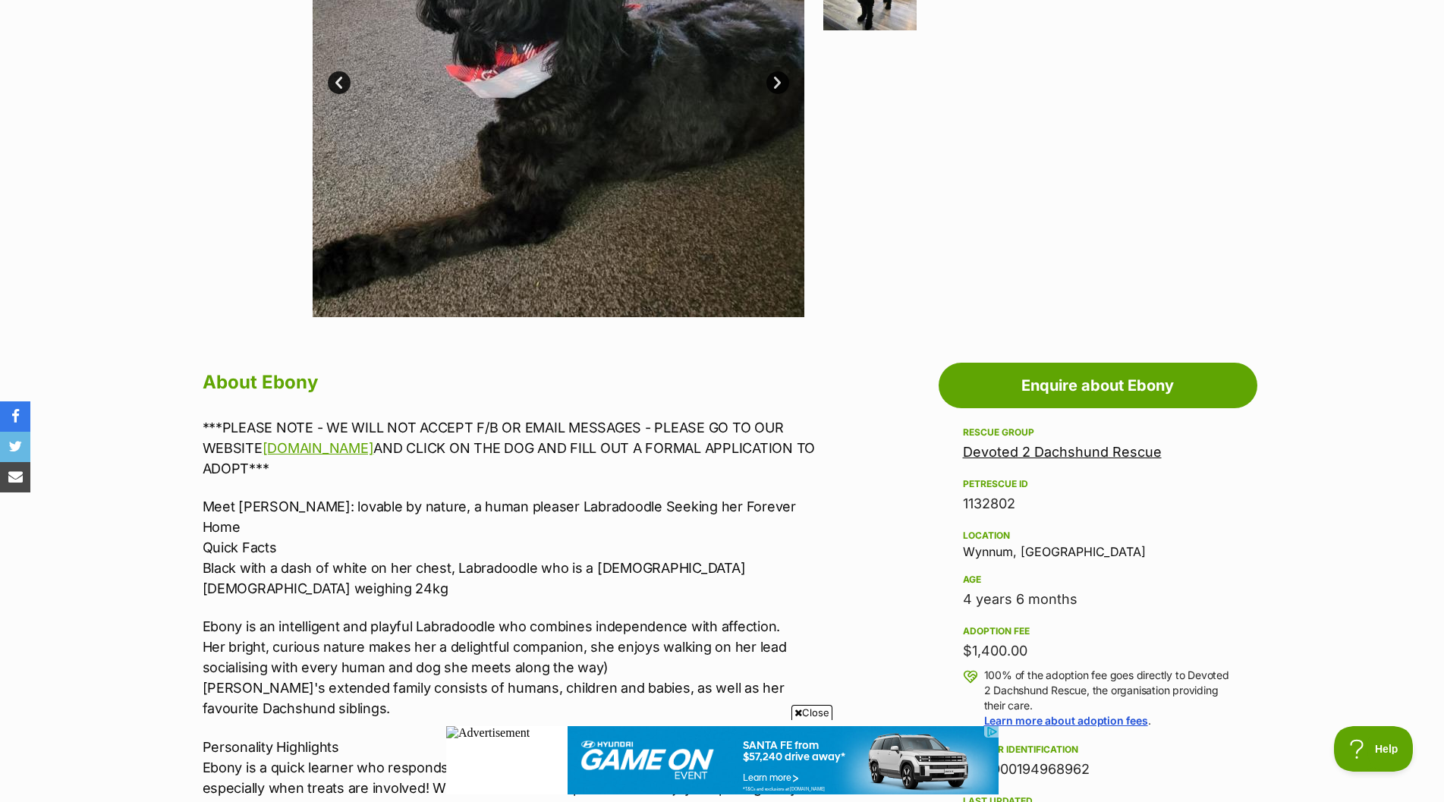
scroll to position [303, 0]
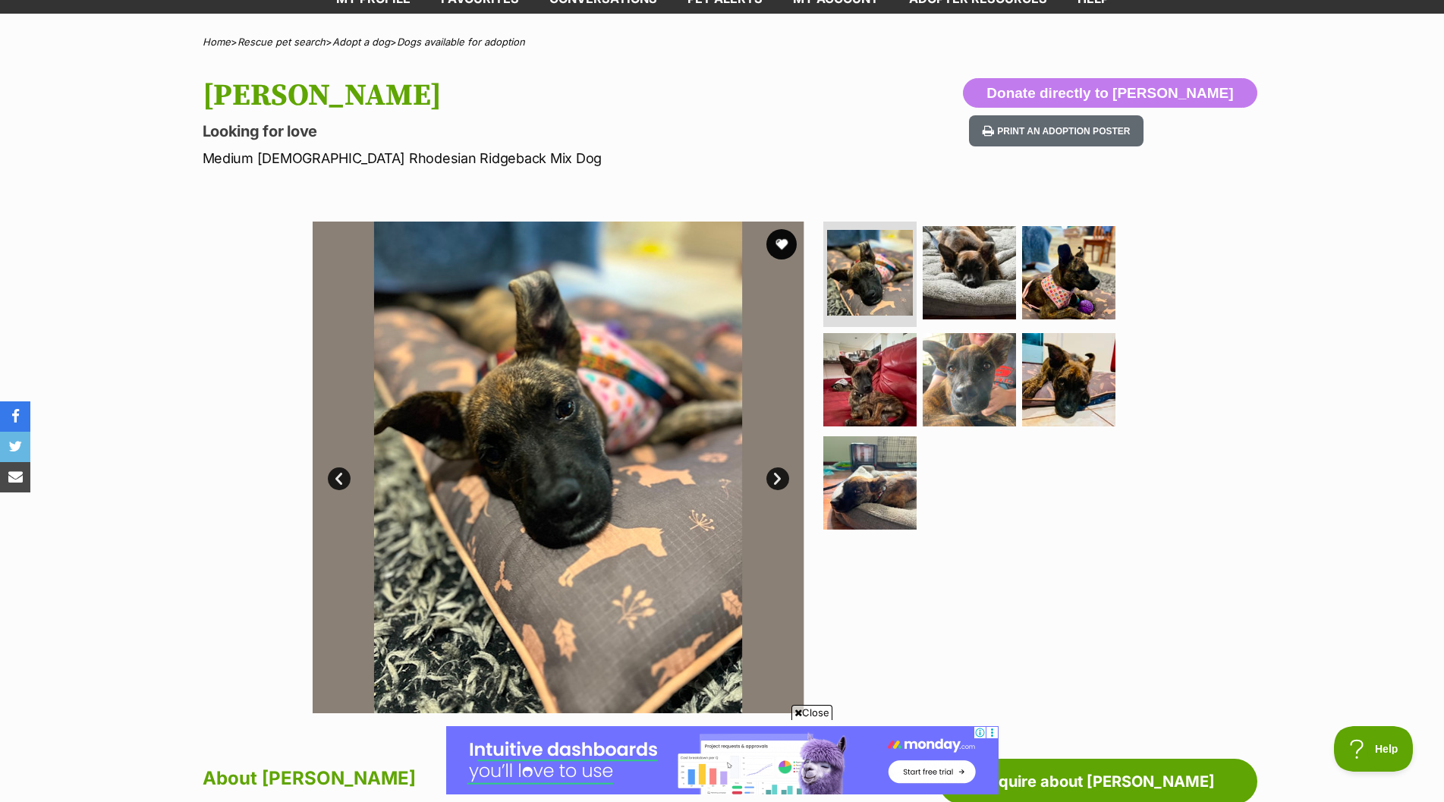
scroll to position [152, 0]
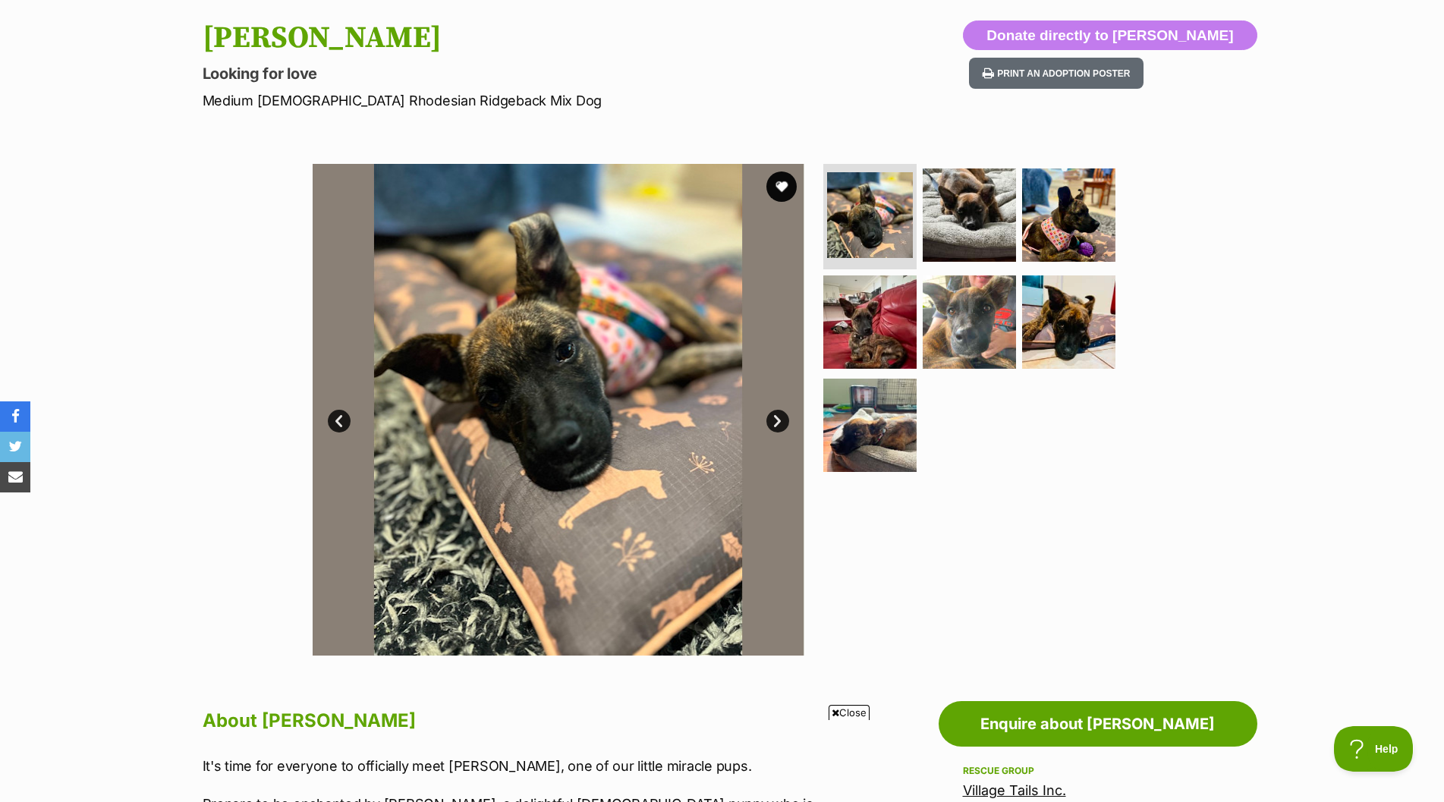
click at [775, 423] on link "Next" at bounding box center [777, 421] width 23 height 23
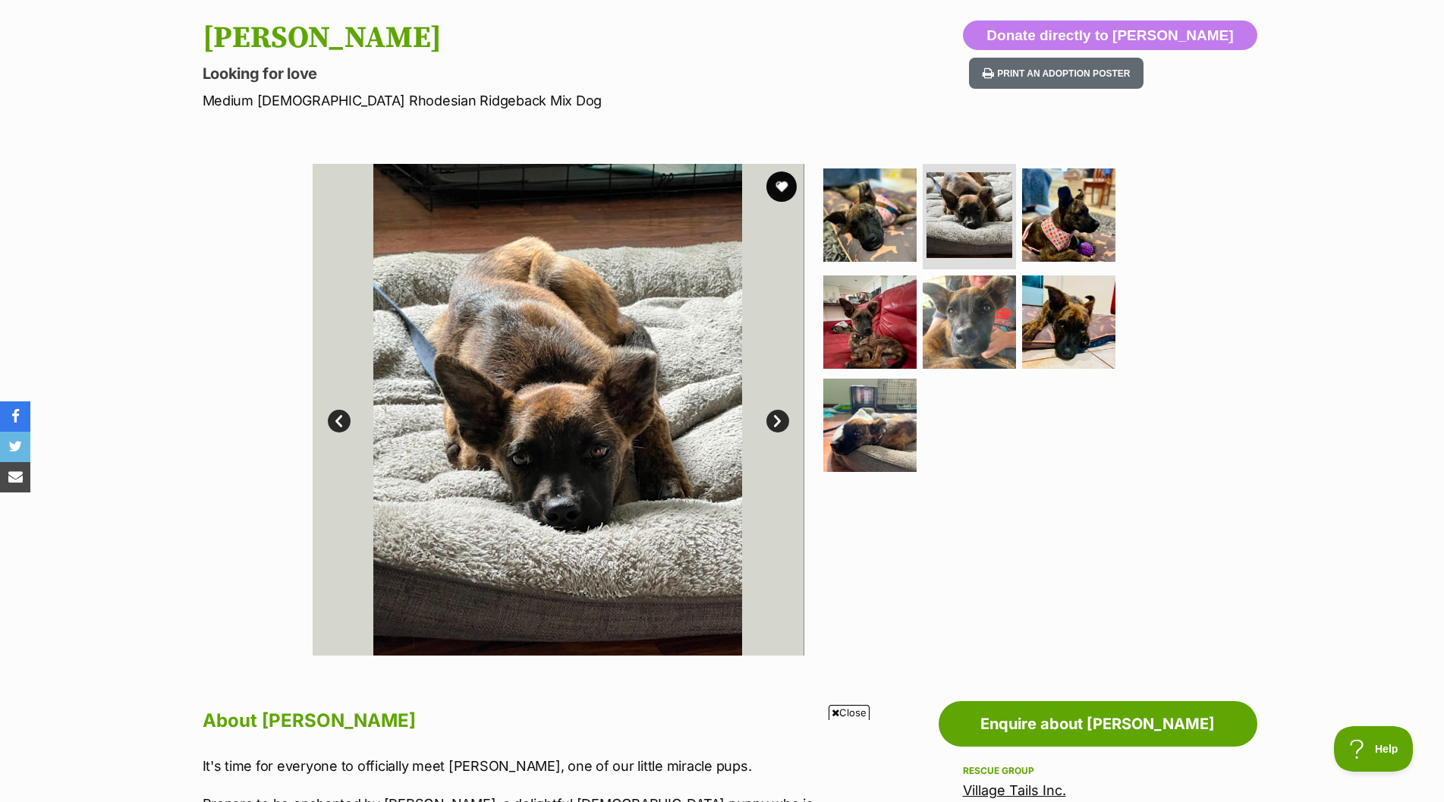
click at [775, 419] on link "Next" at bounding box center [777, 421] width 23 height 23
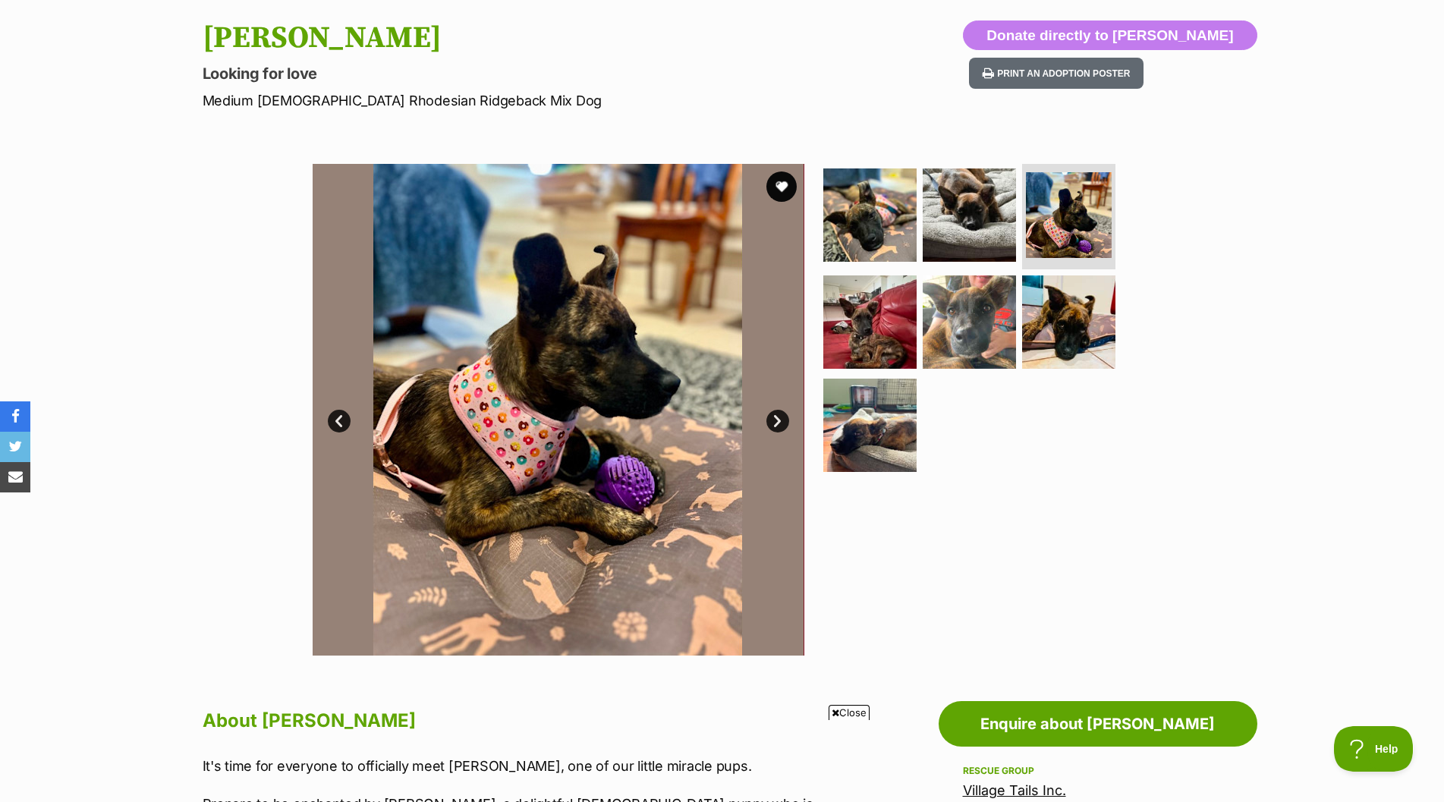
click at [775, 419] on link "Next" at bounding box center [777, 421] width 23 height 23
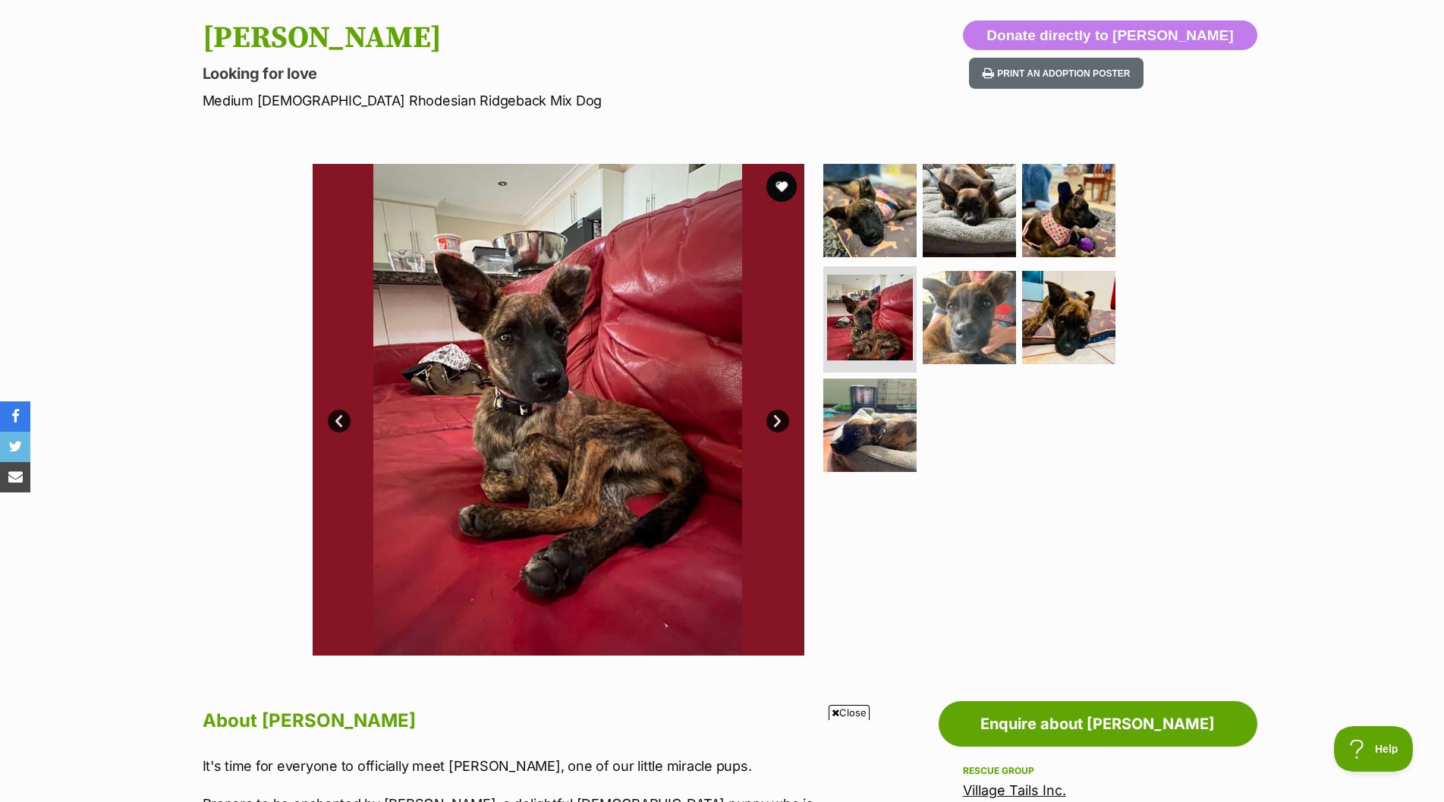
click at [775, 419] on link "Next" at bounding box center [777, 421] width 23 height 23
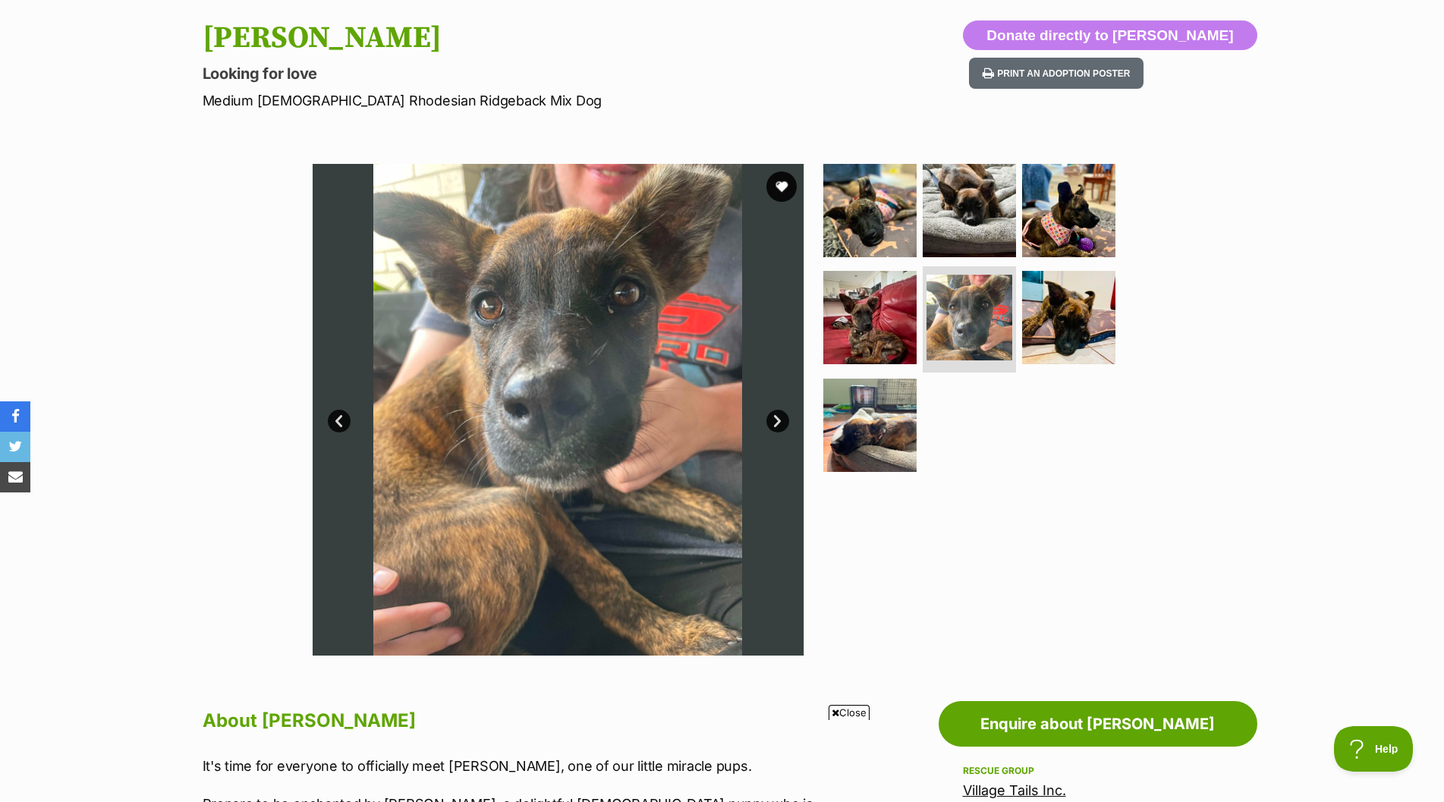
click at [775, 419] on link "Next" at bounding box center [777, 421] width 23 height 23
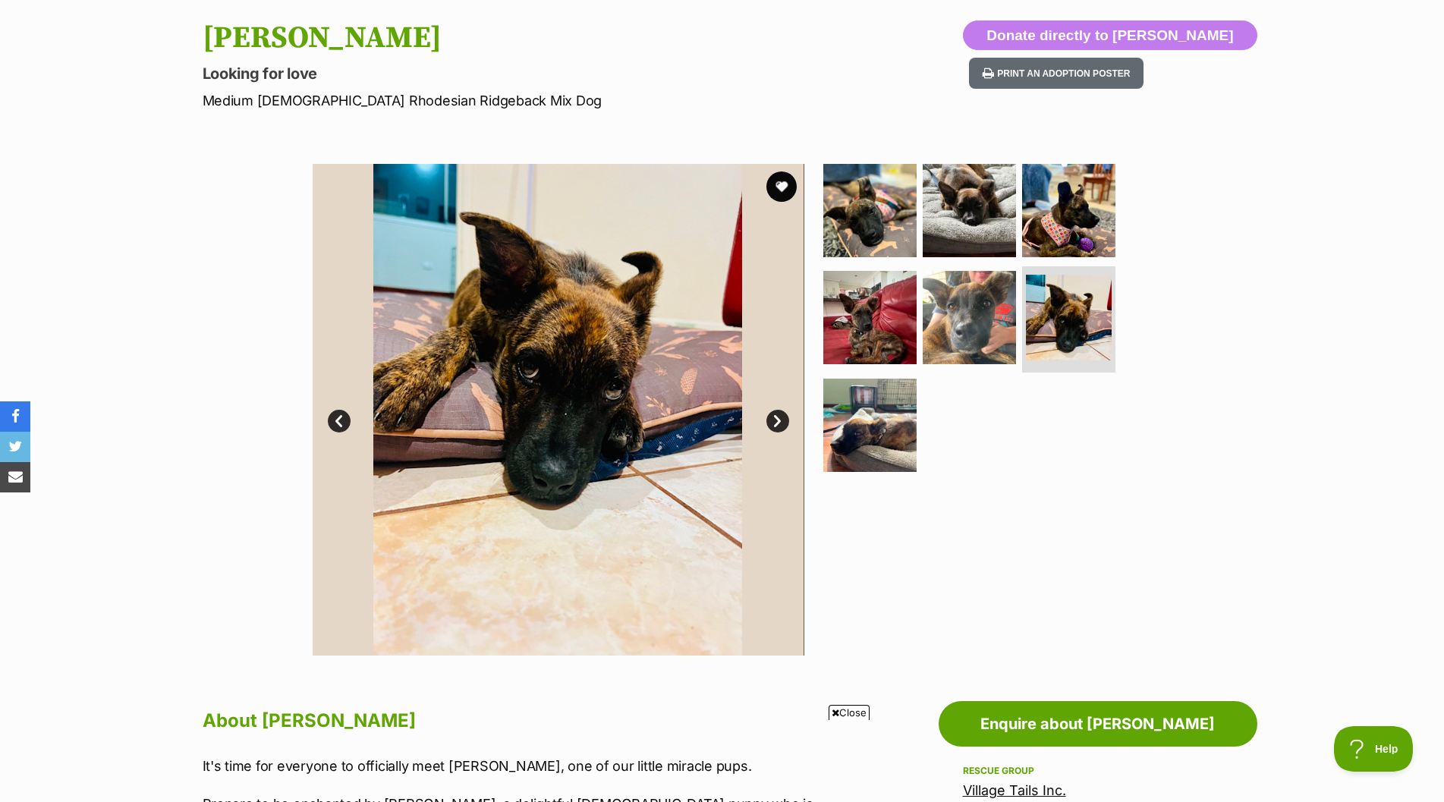
click at [775, 419] on link "Next" at bounding box center [777, 421] width 23 height 23
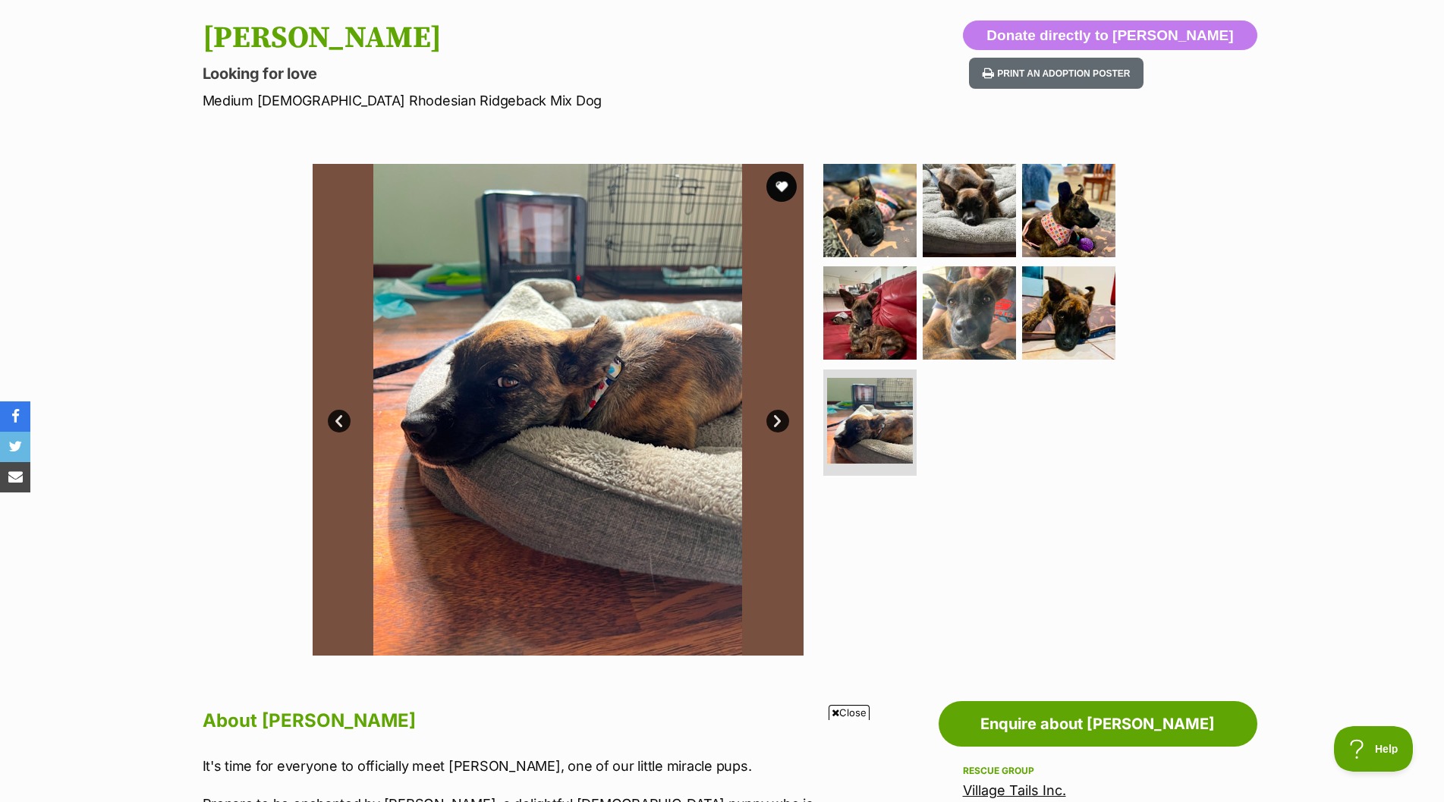
click at [775, 419] on link "Next" at bounding box center [777, 421] width 23 height 23
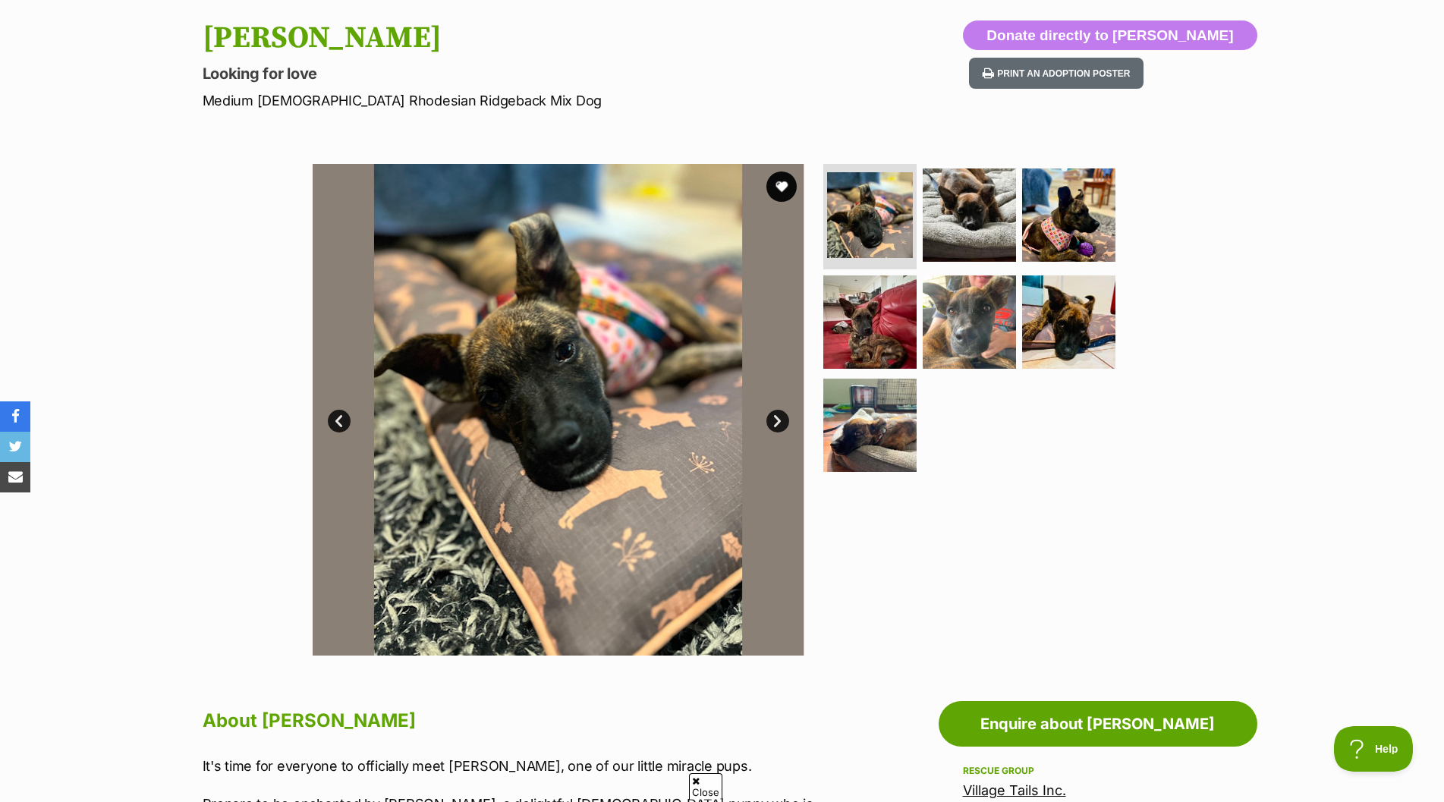
scroll to position [0, 0]
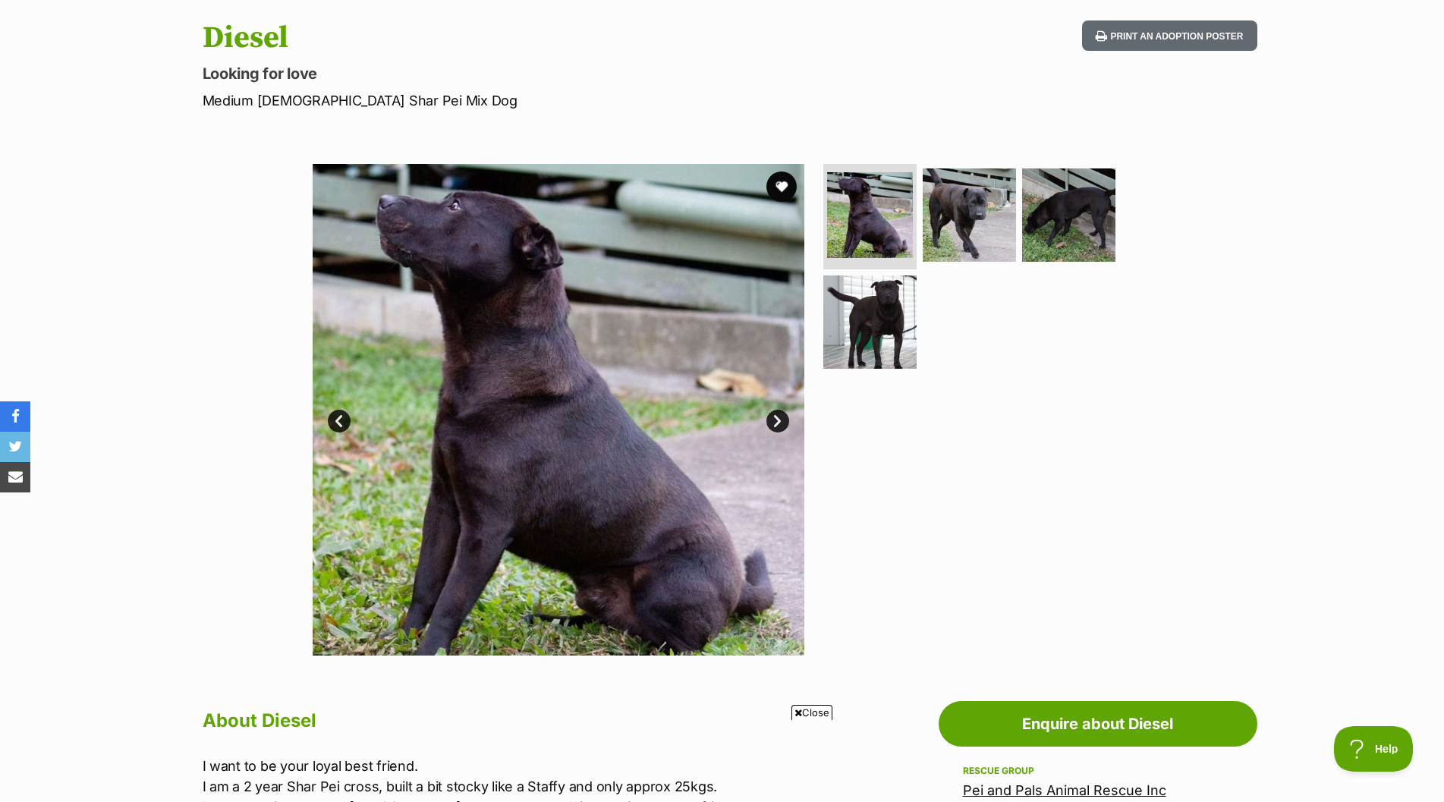
click at [776, 422] on link "Next" at bounding box center [777, 421] width 23 height 23
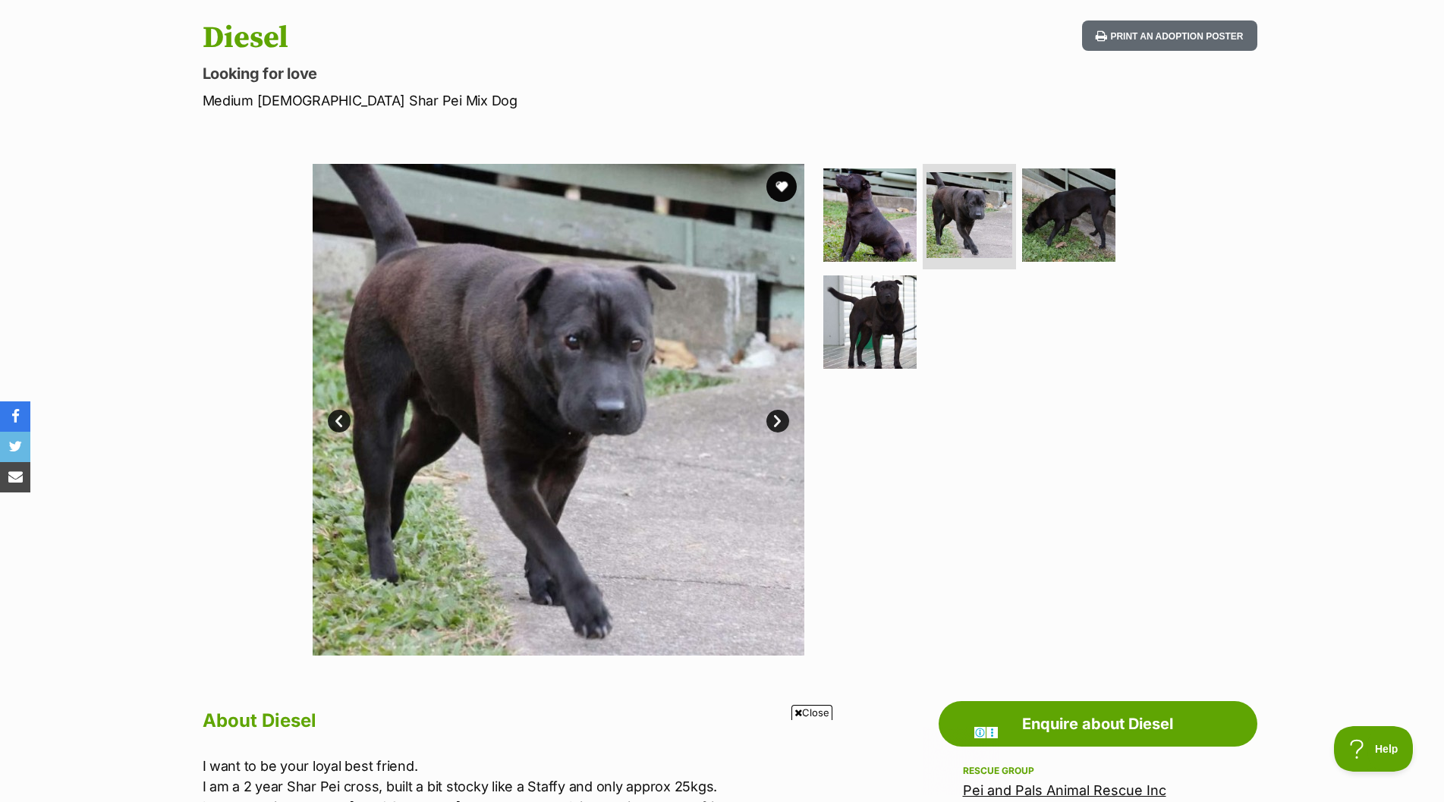
click at [776, 422] on link "Next" at bounding box center [777, 421] width 23 height 23
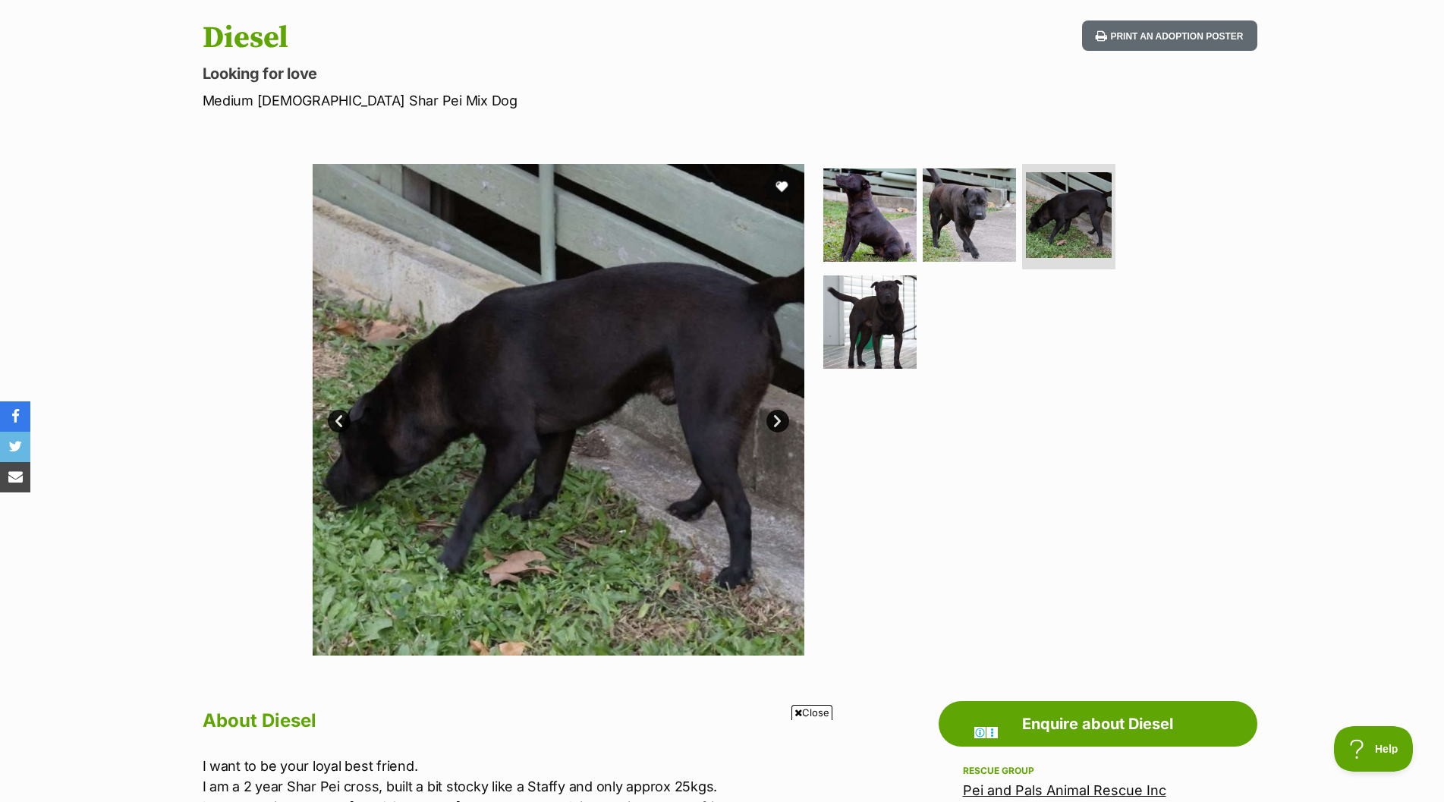
click at [776, 422] on link "Next" at bounding box center [777, 421] width 23 height 23
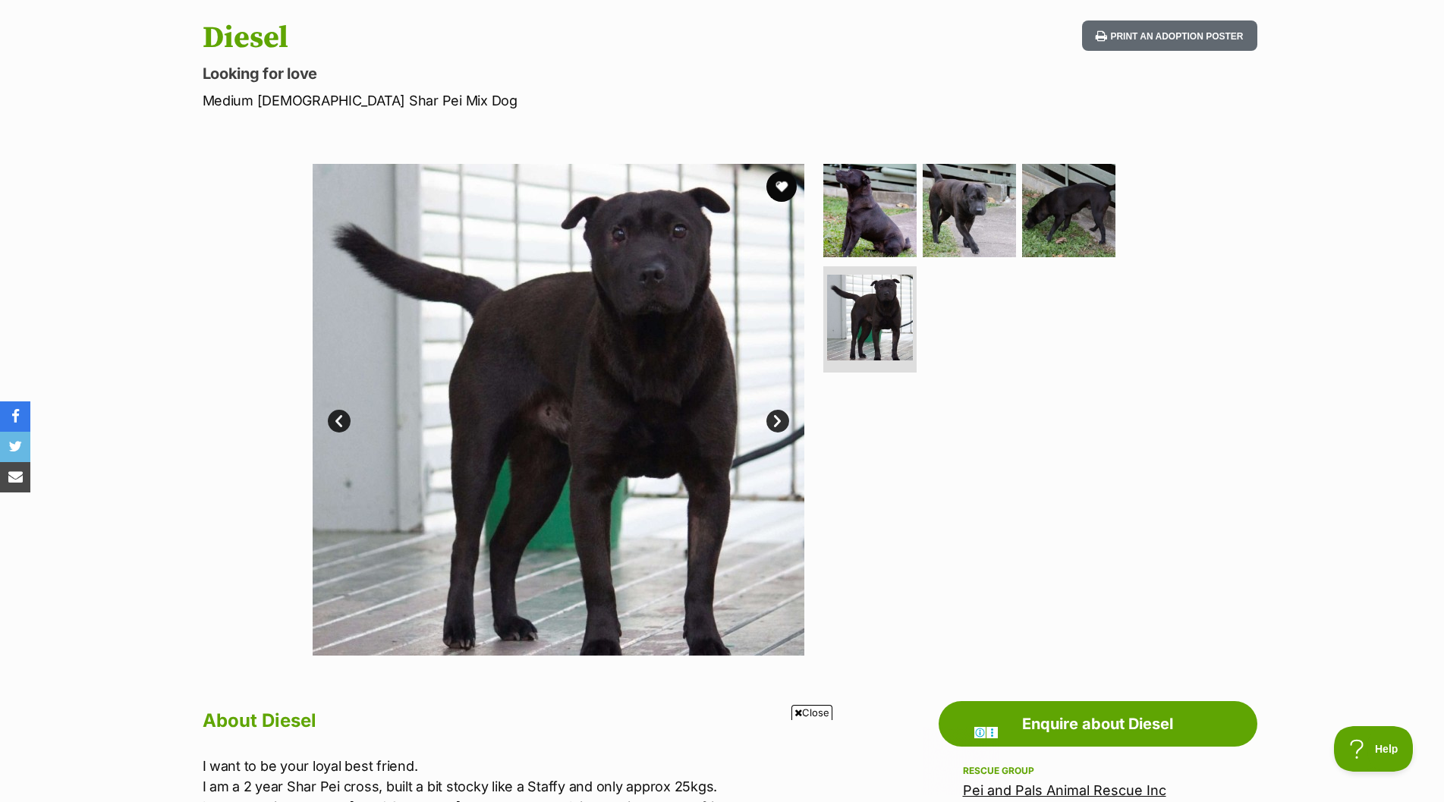
click at [776, 422] on link "Next" at bounding box center [777, 421] width 23 height 23
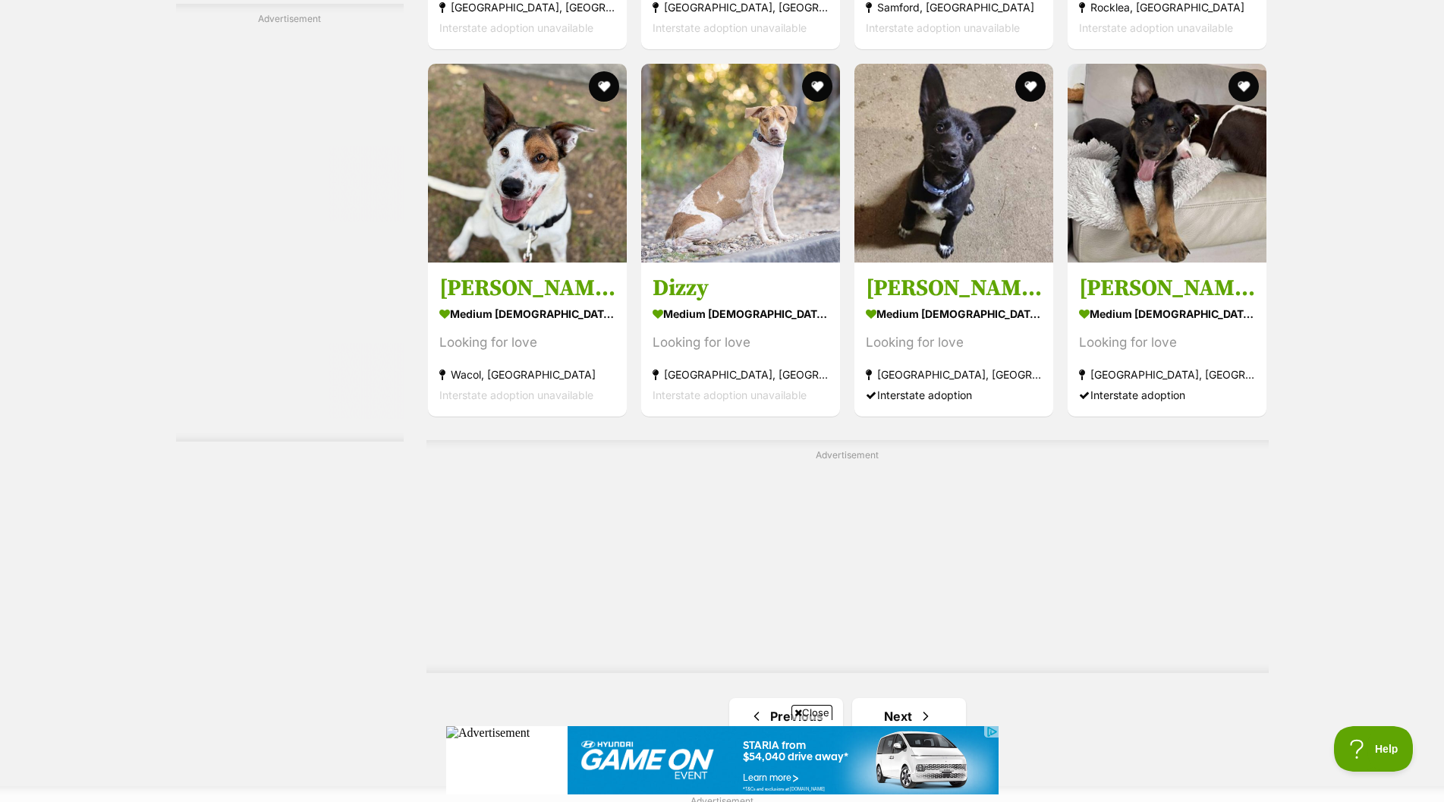
scroll to position [2579, 0]
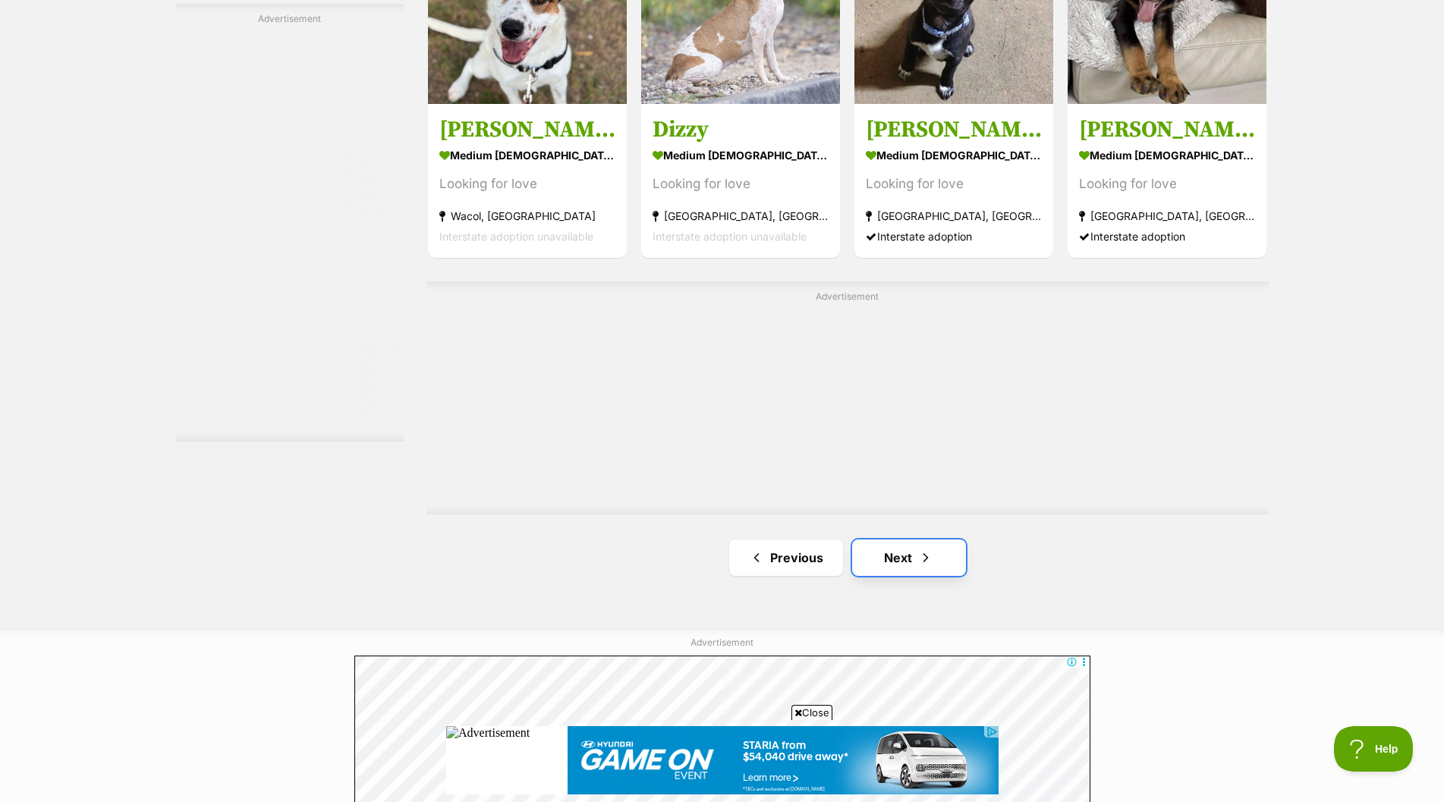
click at [892, 559] on link "Next" at bounding box center [909, 557] width 114 height 36
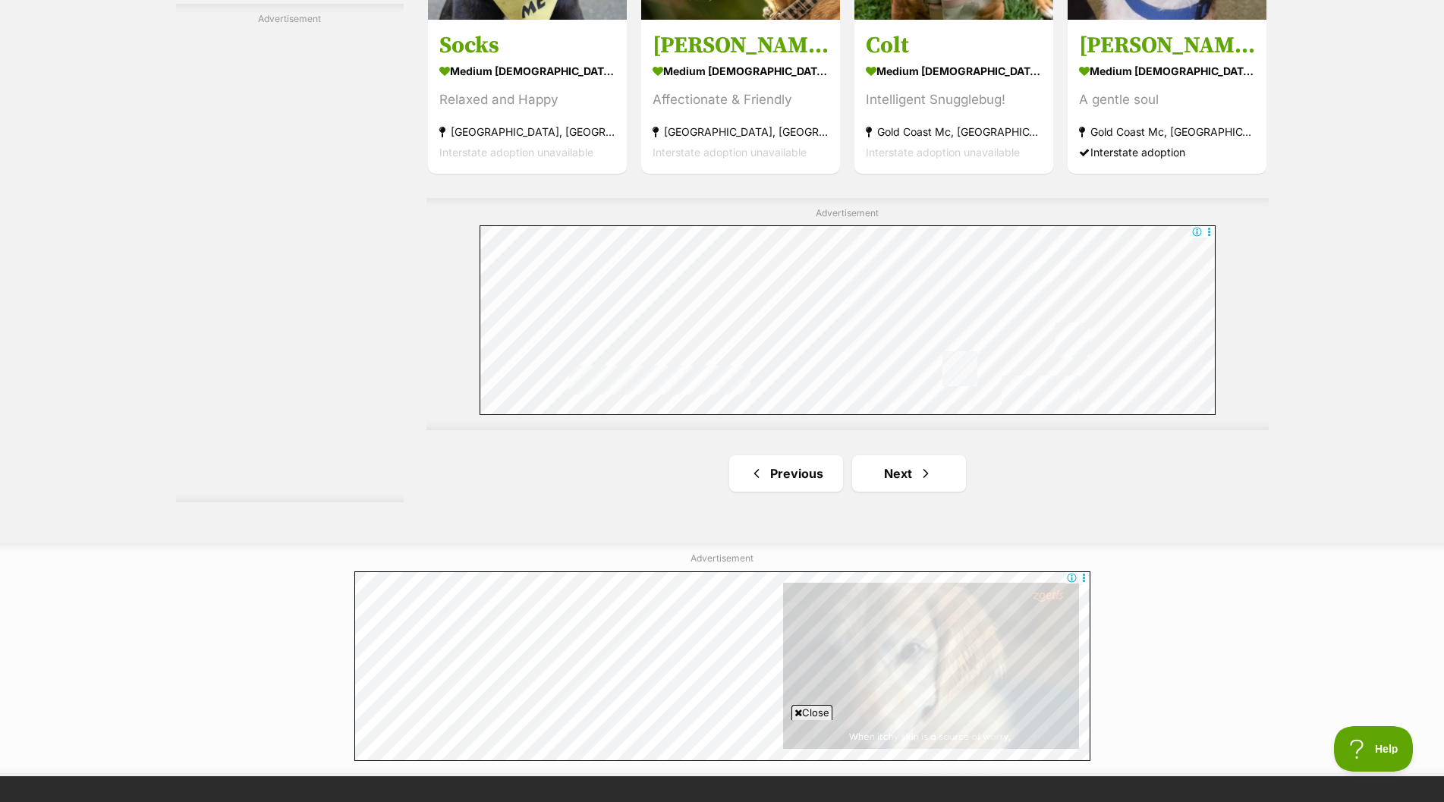
scroll to position [2579, 0]
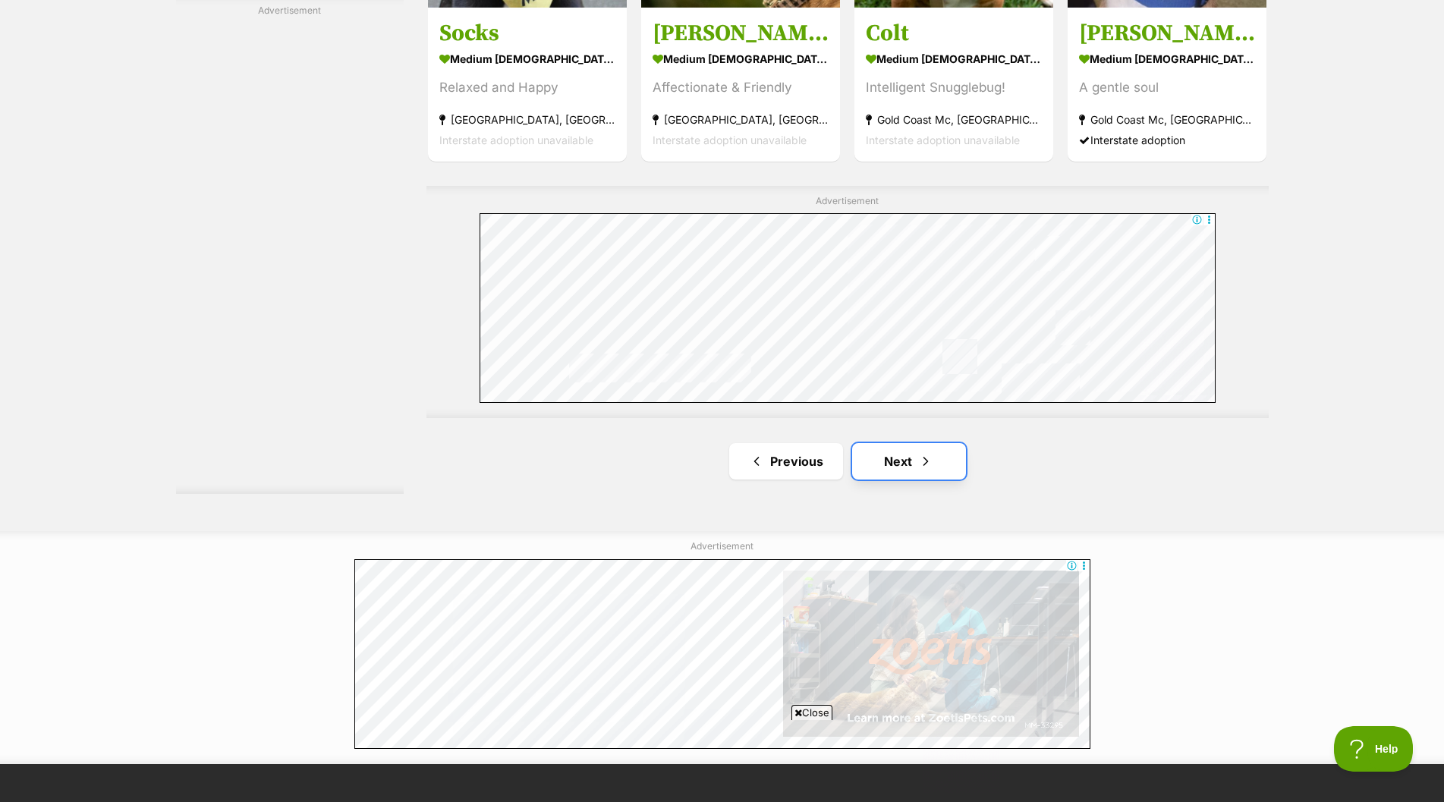
click at [895, 457] on link "Next" at bounding box center [909, 461] width 114 height 36
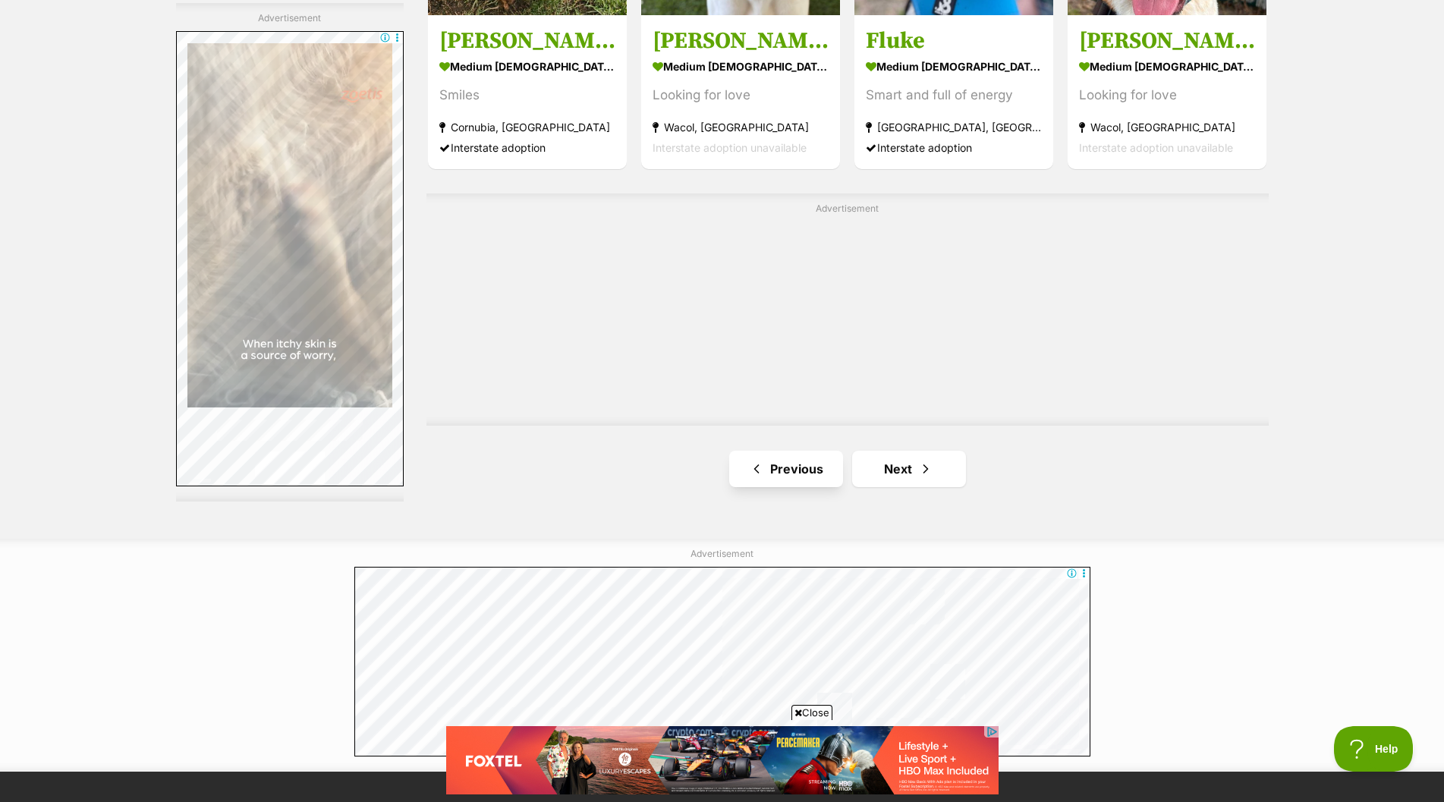
scroll to position [2655, 0]
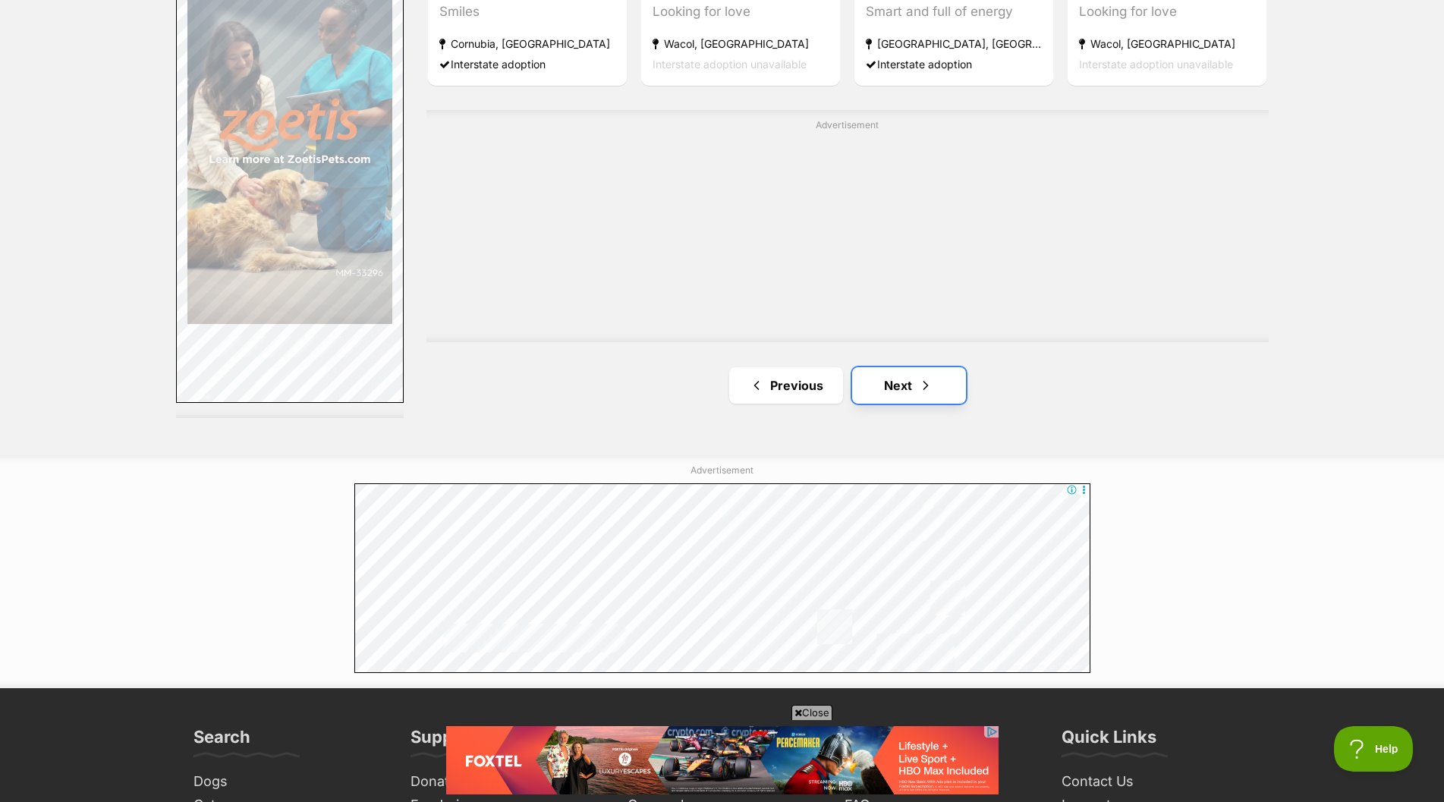
click at [901, 385] on link "Next" at bounding box center [909, 385] width 114 height 36
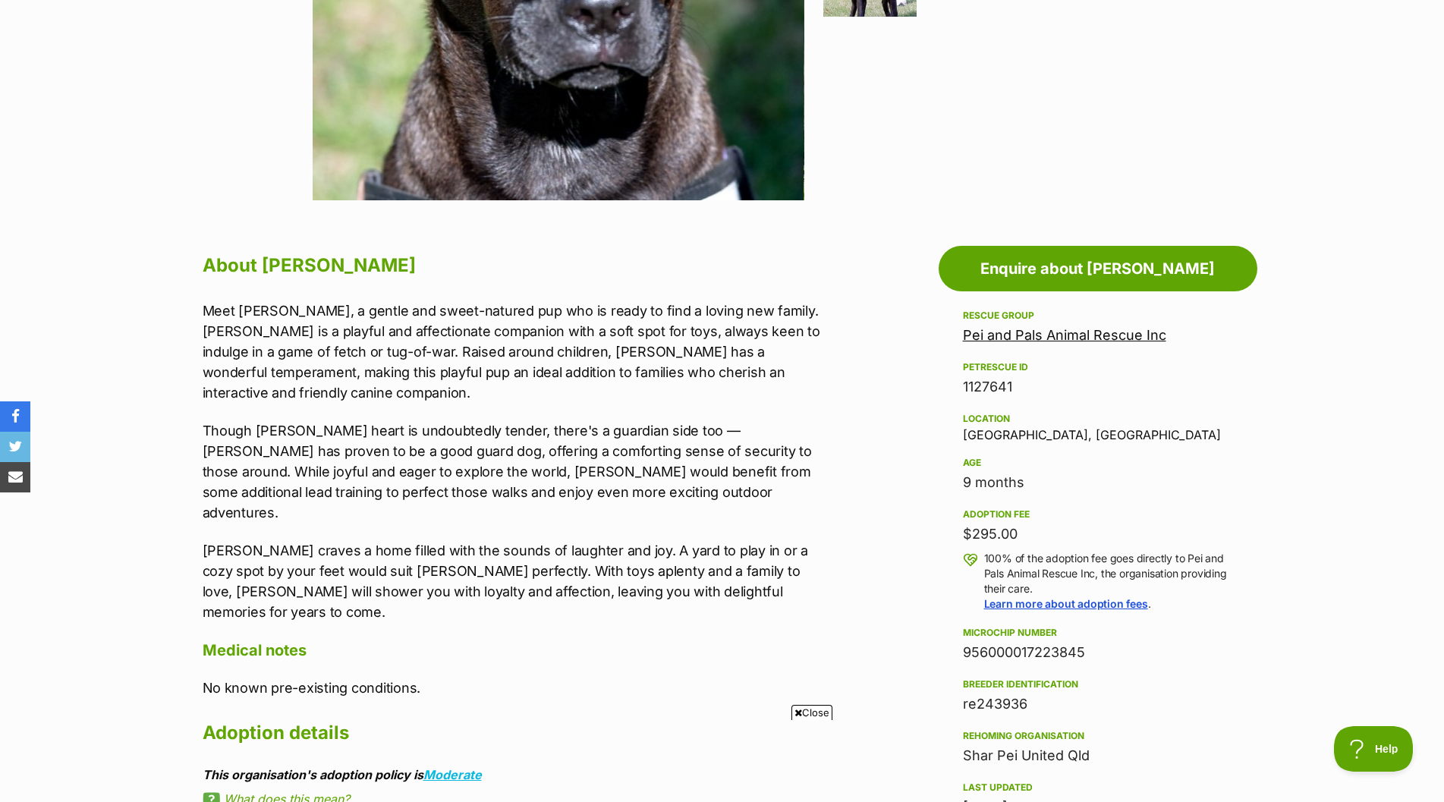
scroll to position [607, 0]
